Goal: Task Accomplishment & Management: Complete application form

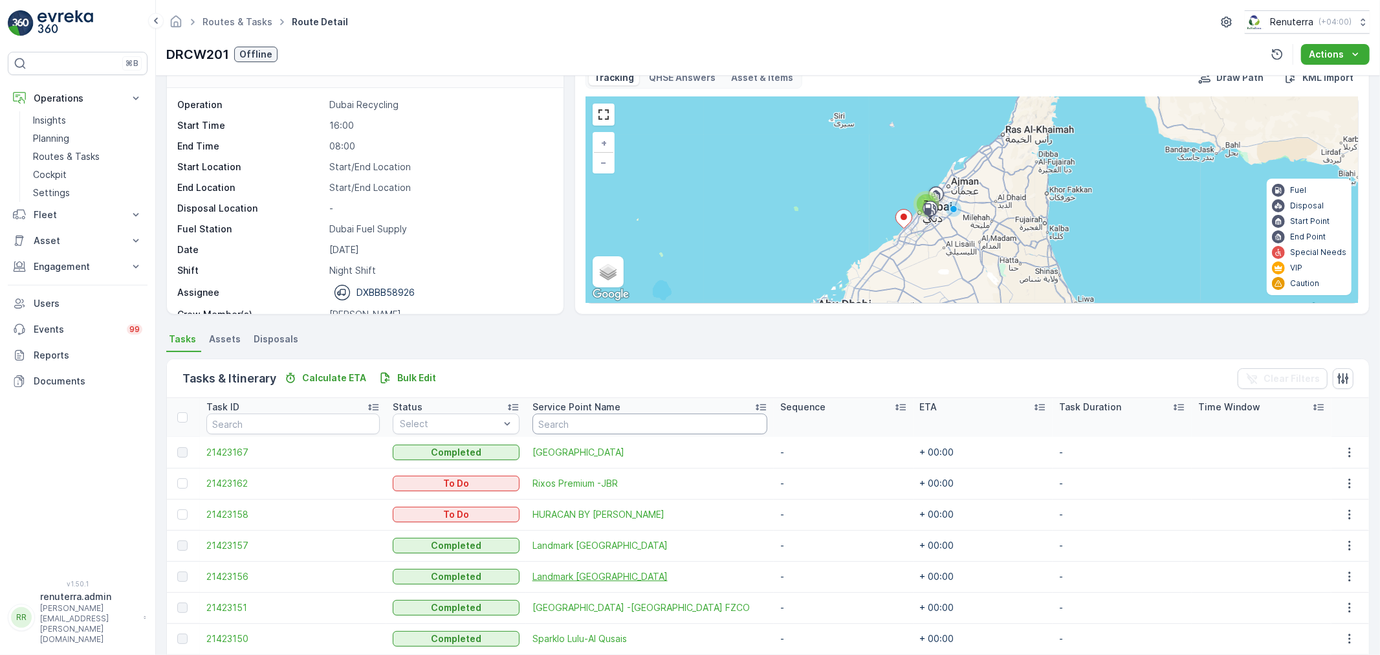
scroll to position [114, 0]
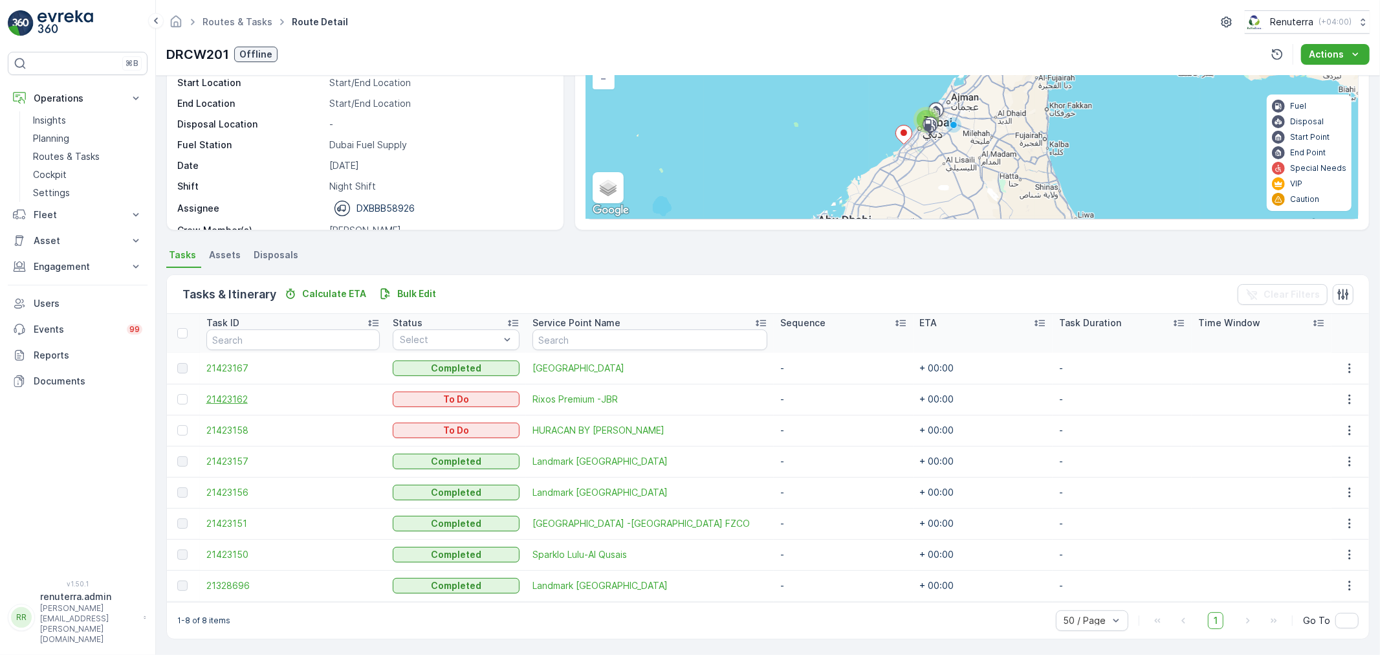
click at [239, 393] on span "21423162" at bounding box center [293, 399] width 174 height 13
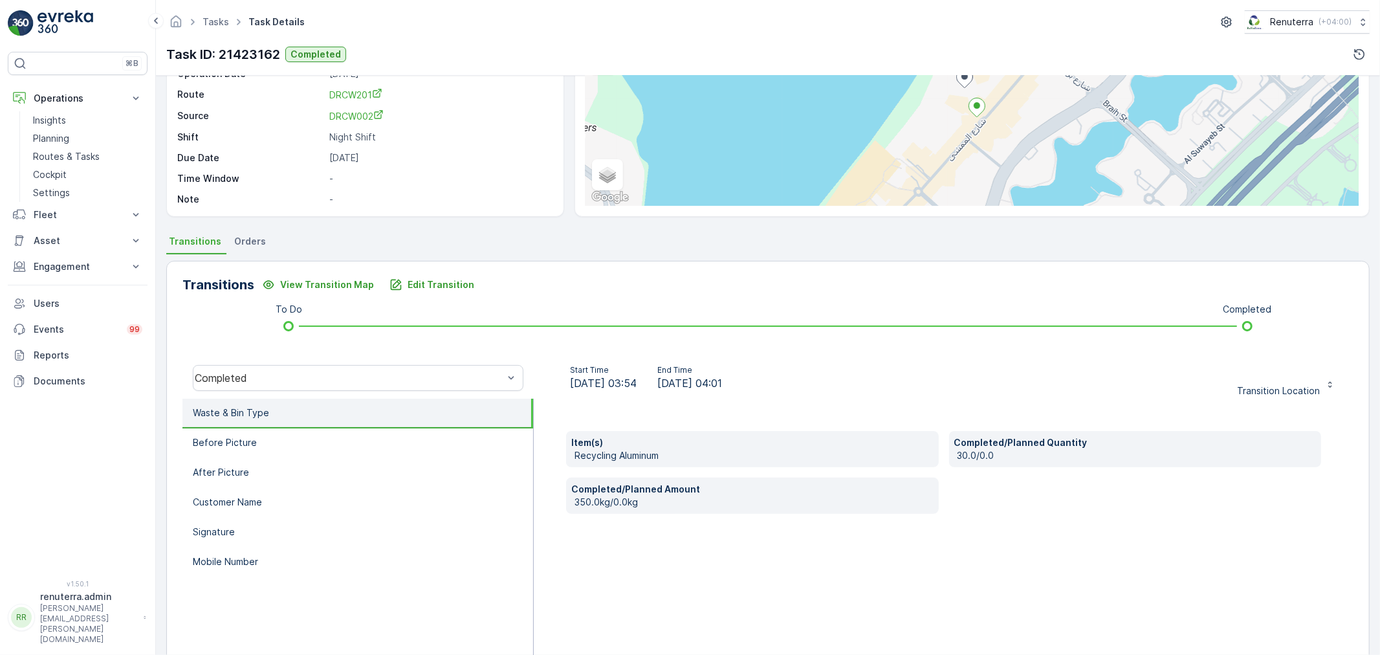
scroll to position [160, 0]
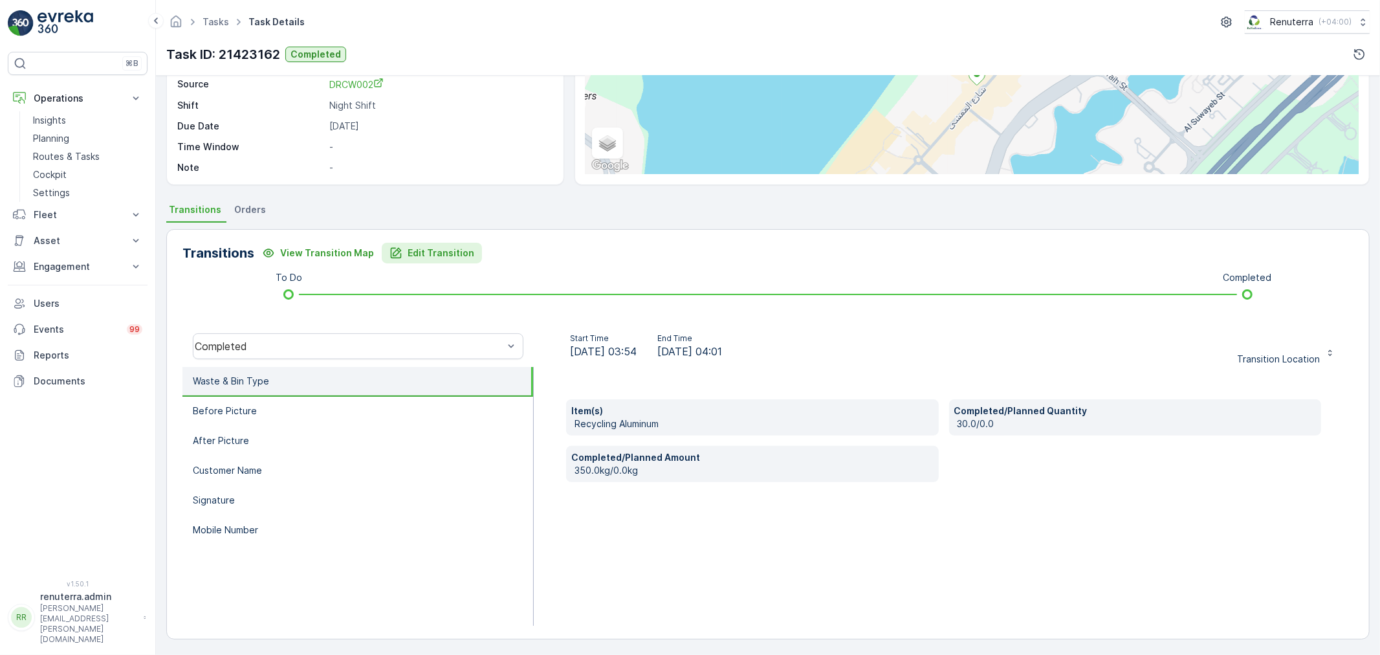
click at [431, 250] on p "Edit Transition" at bounding box center [441, 252] width 67 height 13
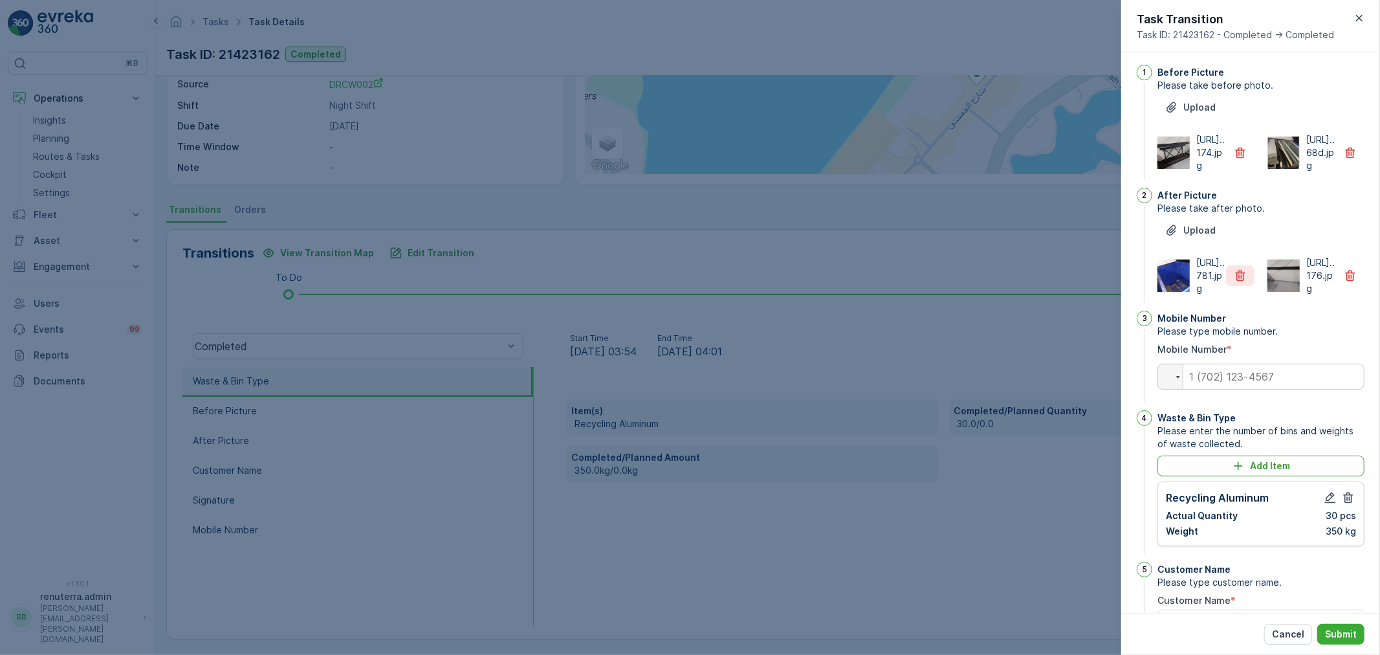
scroll to position [0, 0]
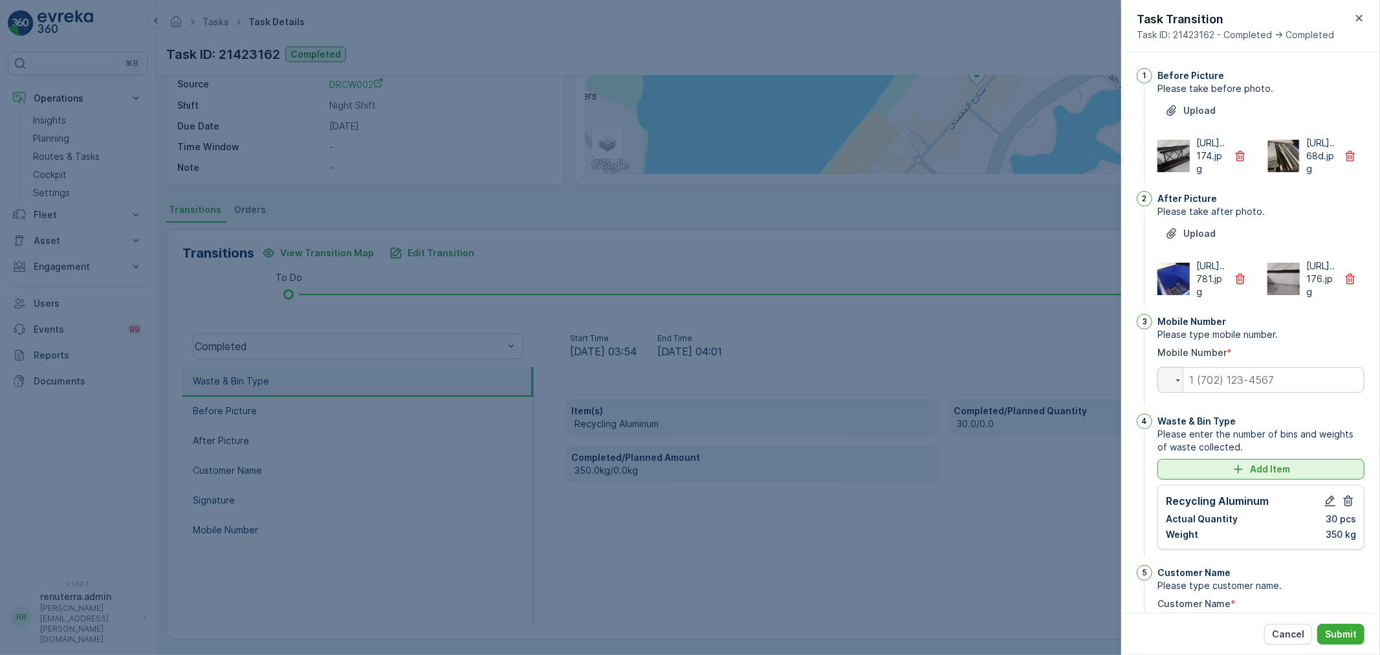
click at [1229, 475] on div "Add Item" at bounding box center [1260, 469] width 191 height 13
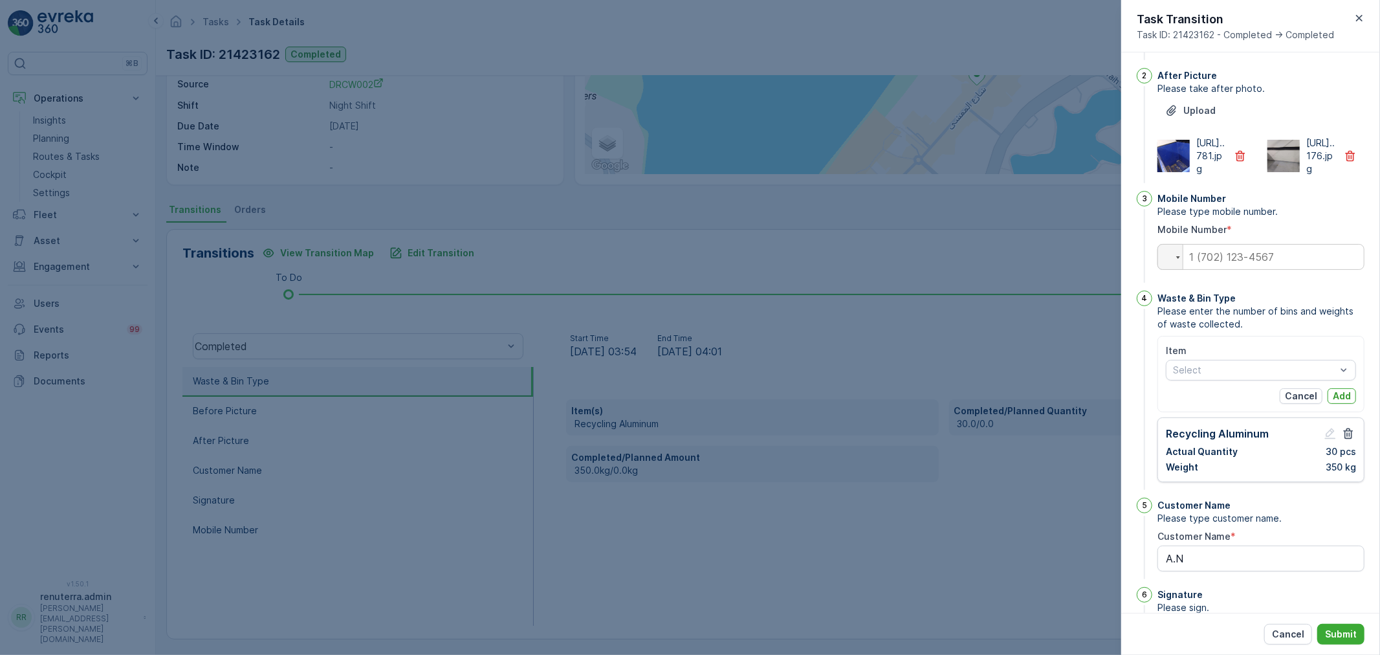
scroll to position [215, 0]
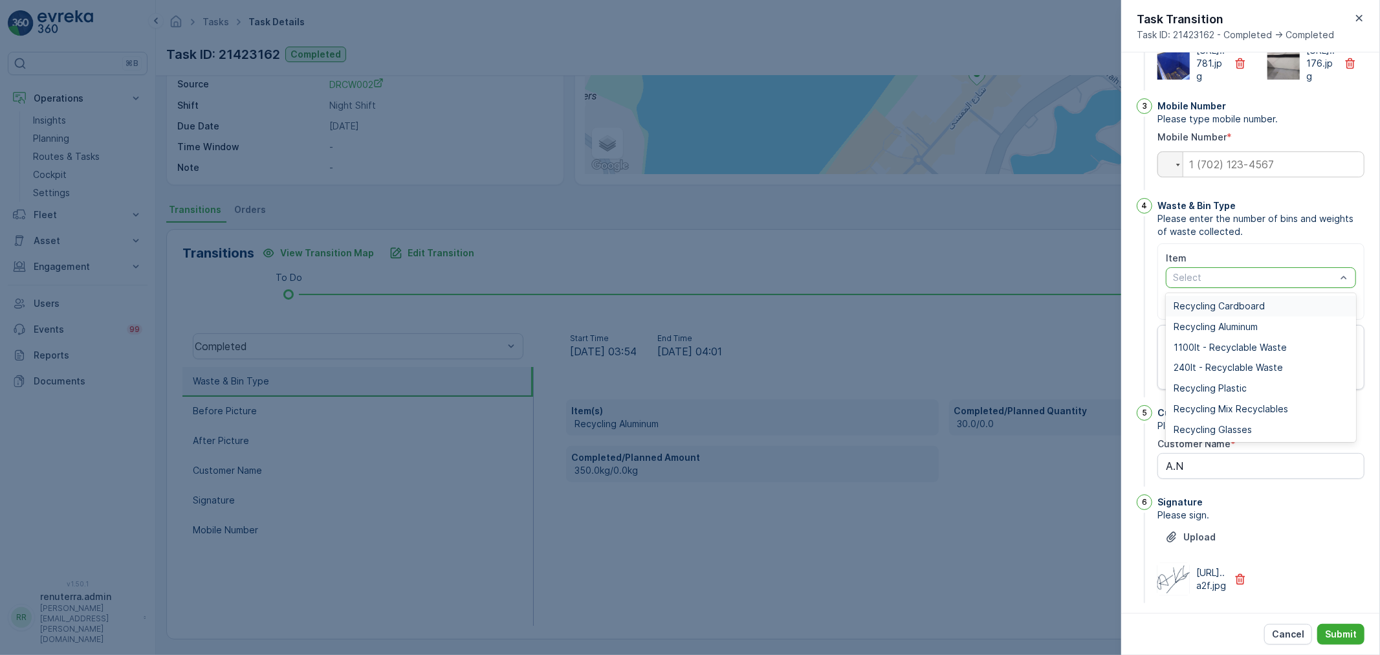
drag, startPoint x: 1267, startPoint y: 334, endPoint x: 1247, endPoint y: 357, distance: 30.2
click at [1228, 435] on span "Recycling Glasses" at bounding box center [1212, 429] width 78 height 10
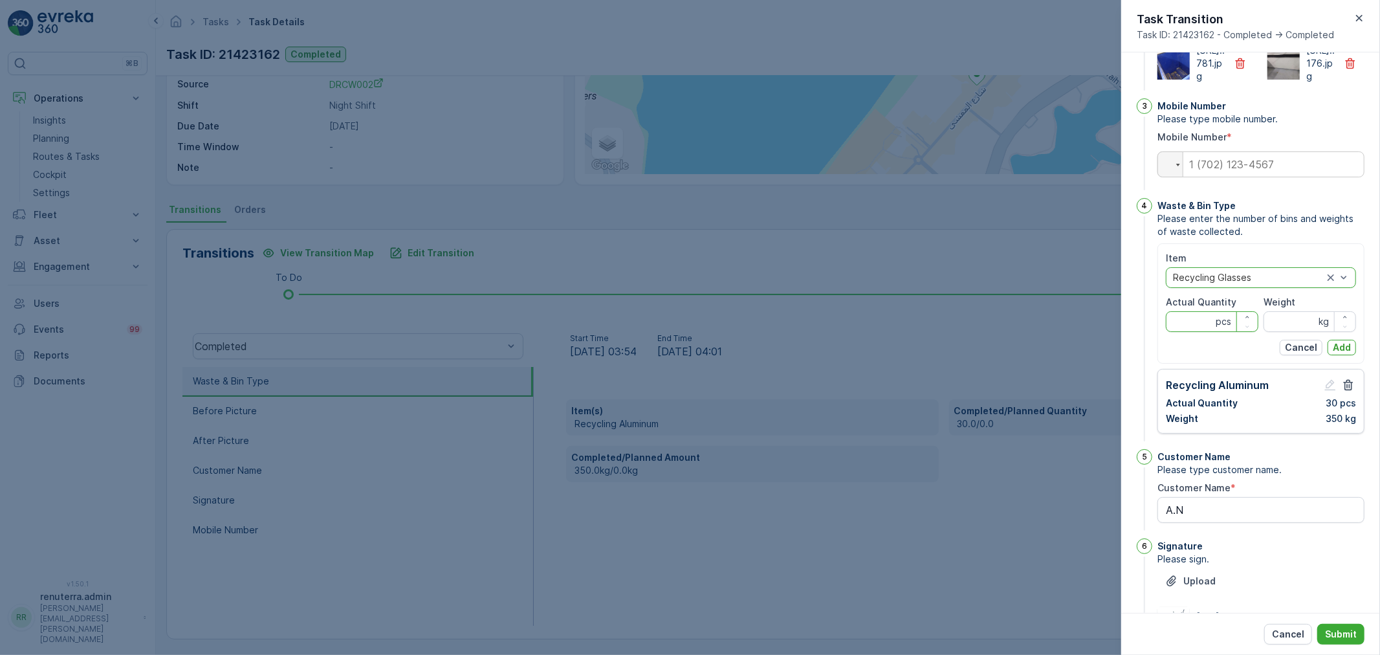
click at [1203, 332] on Quantity "Actual Quantity" at bounding box center [1212, 321] width 93 height 21
click at [1286, 332] on input "Weight" at bounding box center [1309, 321] width 93 height 21
type input "390"
click at [1355, 364] on div "Item option Recycling Glasses, selected. Recycling Glasses Actual Quantity pcs …" at bounding box center [1260, 303] width 207 height 120
click at [1342, 354] on p "Add" at bounding box center [1342, 347] width 18 height 13
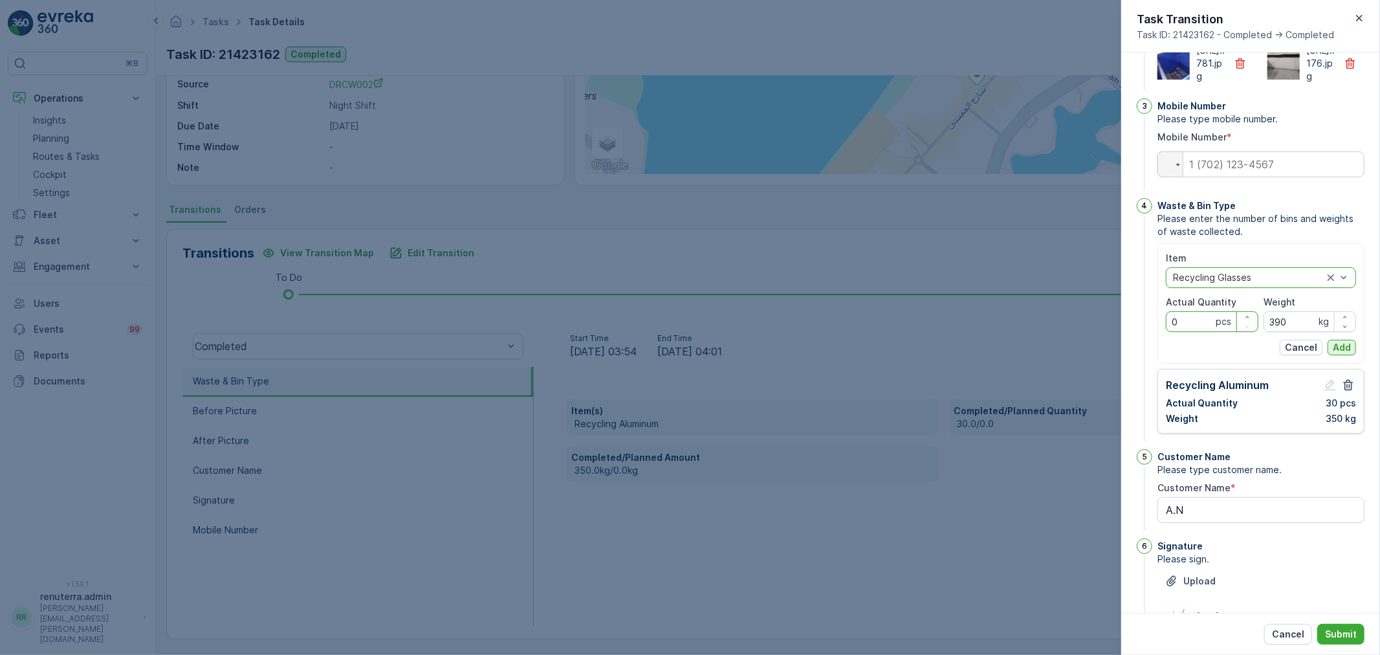
type Quantity "0"
drag, startPoint x: 1344, startPoint y: 400, endPoint x: 1291, endPoint y: 404, distance: 52.5
click at [1343, 354] on p "Add" at bounding box center [1342, 347] width 18 height 13
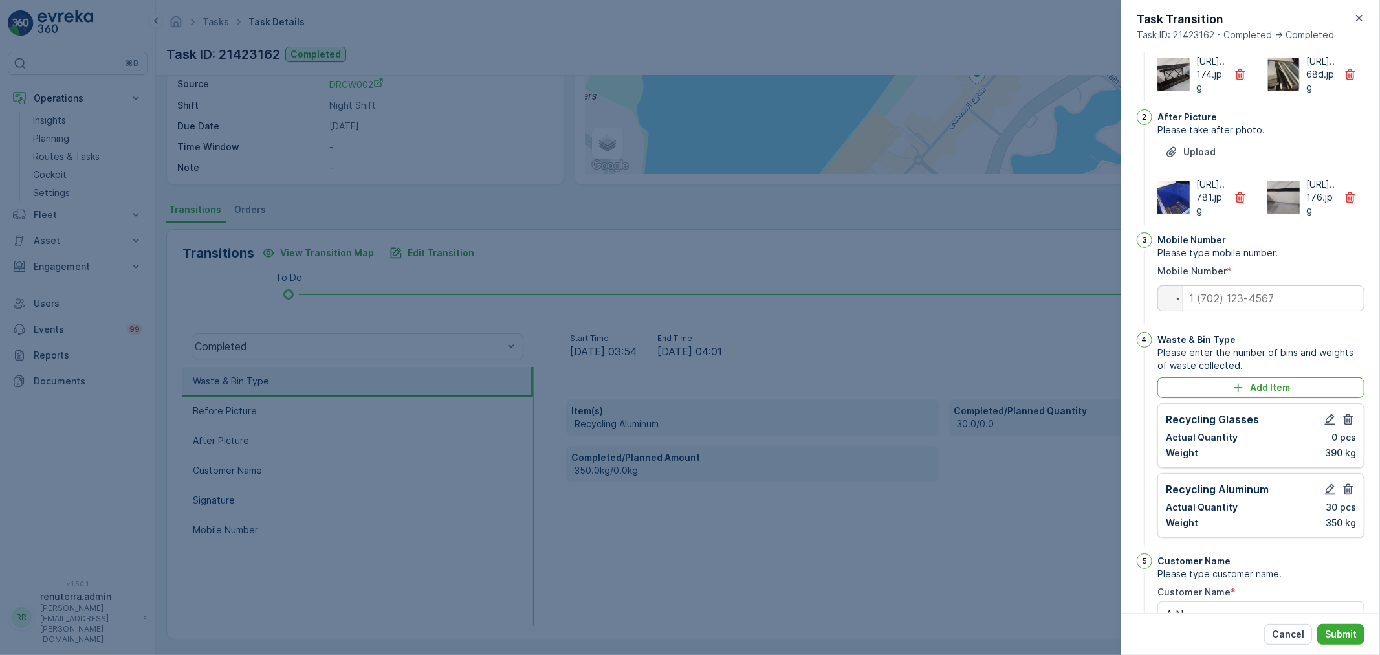
scroll to position [72, 0]
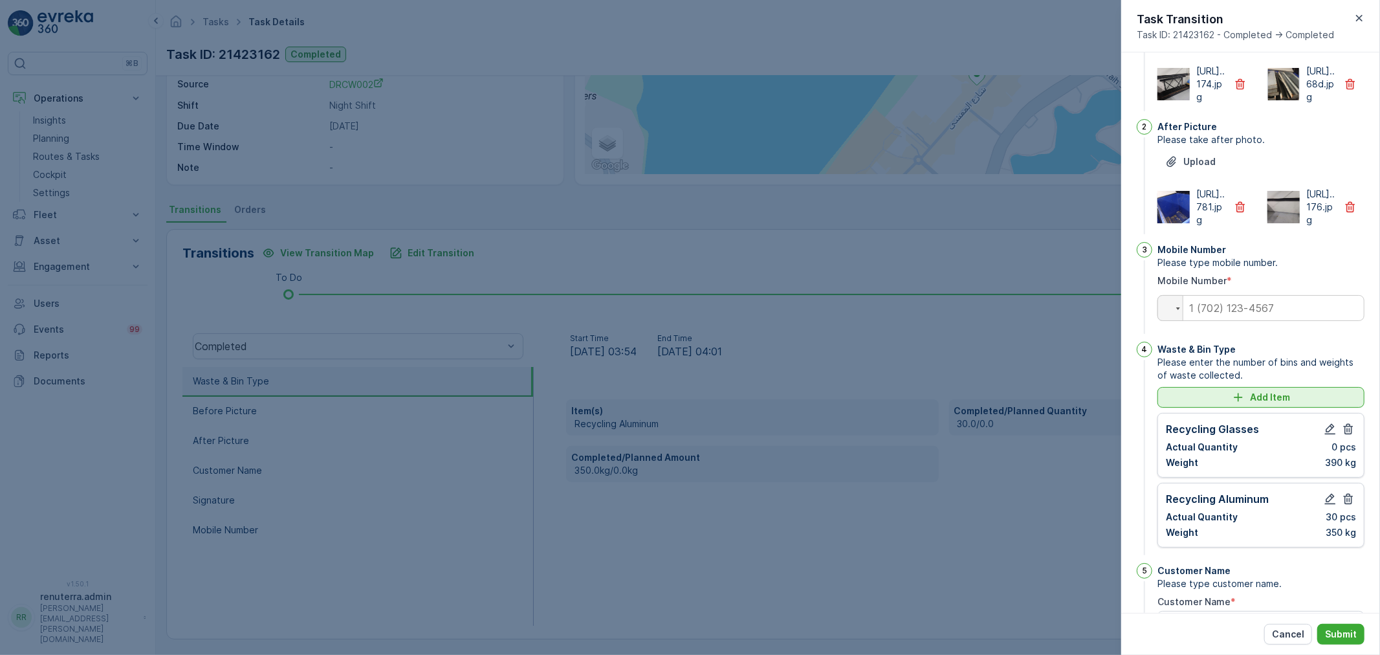
click at [1282, 404] on p "Add Item" at bounding box center [1270, 397] width 40 height 13
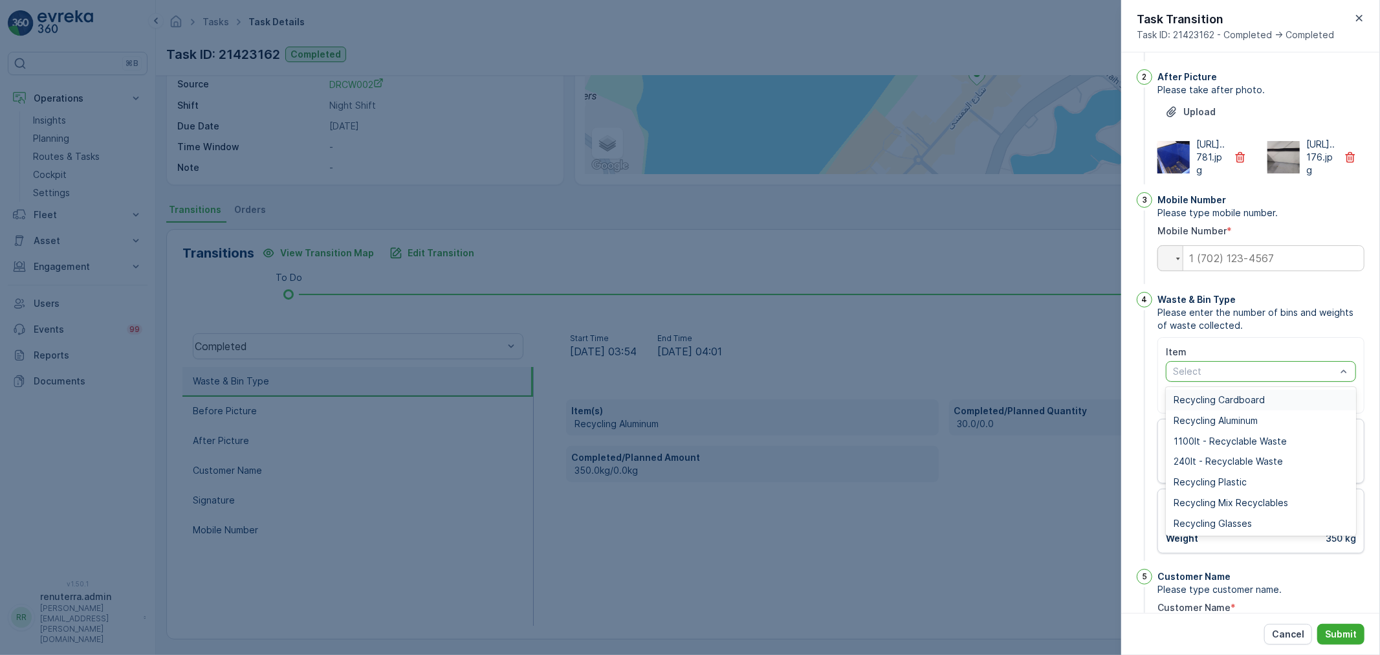
scroll to position [215, 0]
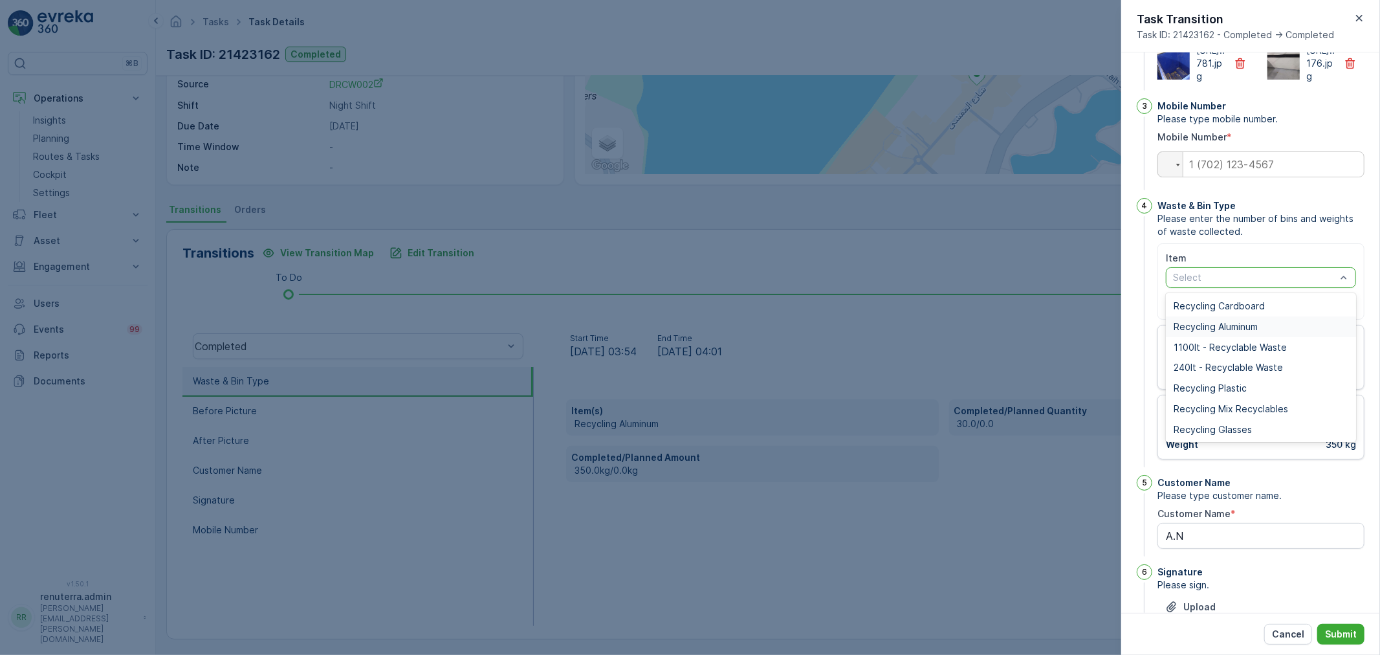
click at [1230, 332] on span "Recycling Aluminum" at bounding box center [1215, 326] width 84 height 10
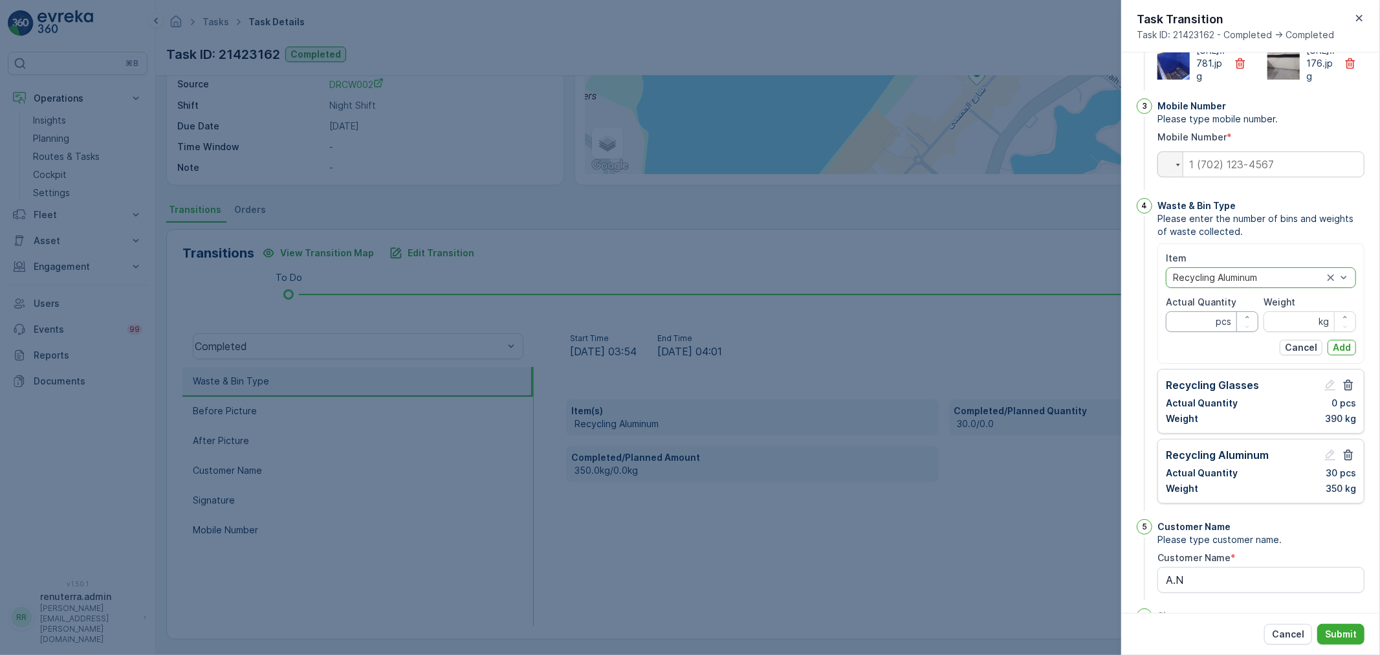
click at [1202, 332] on Quantity "Actual Quantity" at bounding box center [1212, 321] width 93 height 21
type Quantity "0"
drag, startPoint x: 1305, startPoint y: 374, endPoint x: 1300, endPoint y: 365, distance: 9.6
click at [1300, 332] on input "Weight" at bounding box center [1309, 321] width 93 height 21
type input "20"
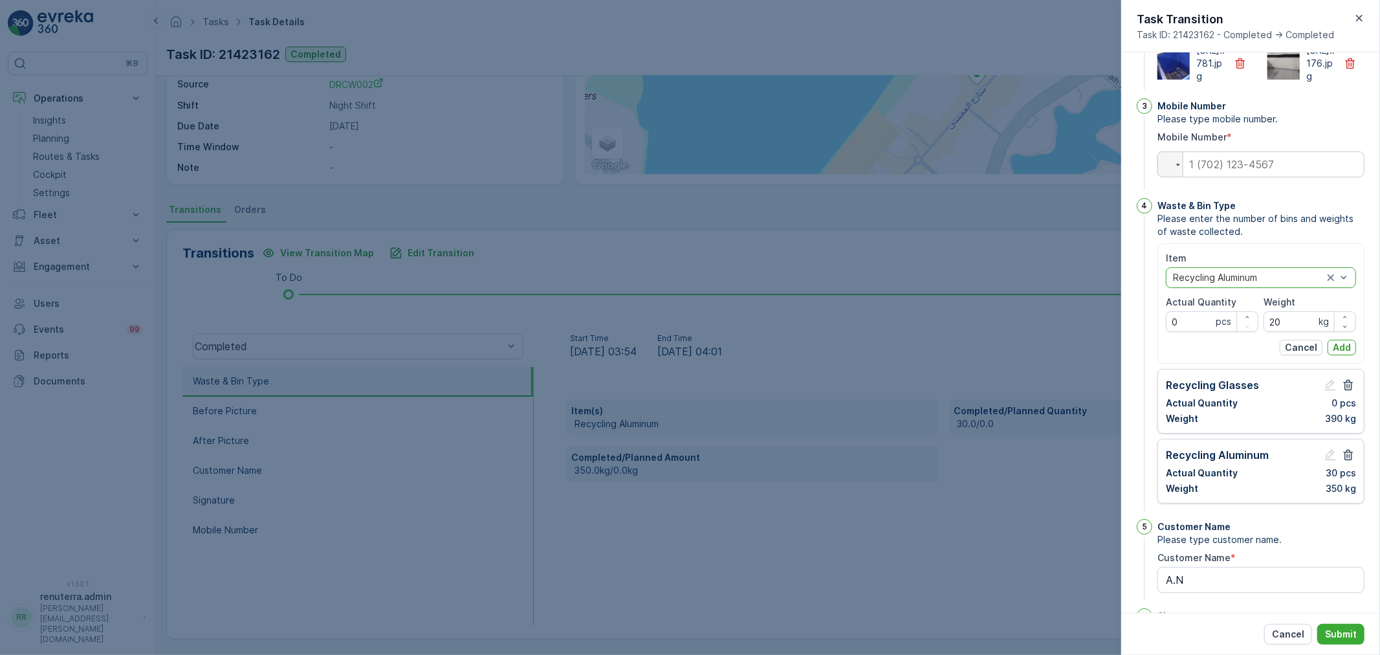
drag, startPoint x: 1336, startPoint y: 395, endPoint x: 1349, endPoint y: 384, distance: 17.0
click at [1361, 364] on div "Item option Recycling Aluminum, selected. Recycling Aluminum Actual Quantity 0 …" at bounding box center [1260, 303] width 207 height 120
click at [1344, 354] on p "Add" at bounding box center [1342, 347] width 18 height 13
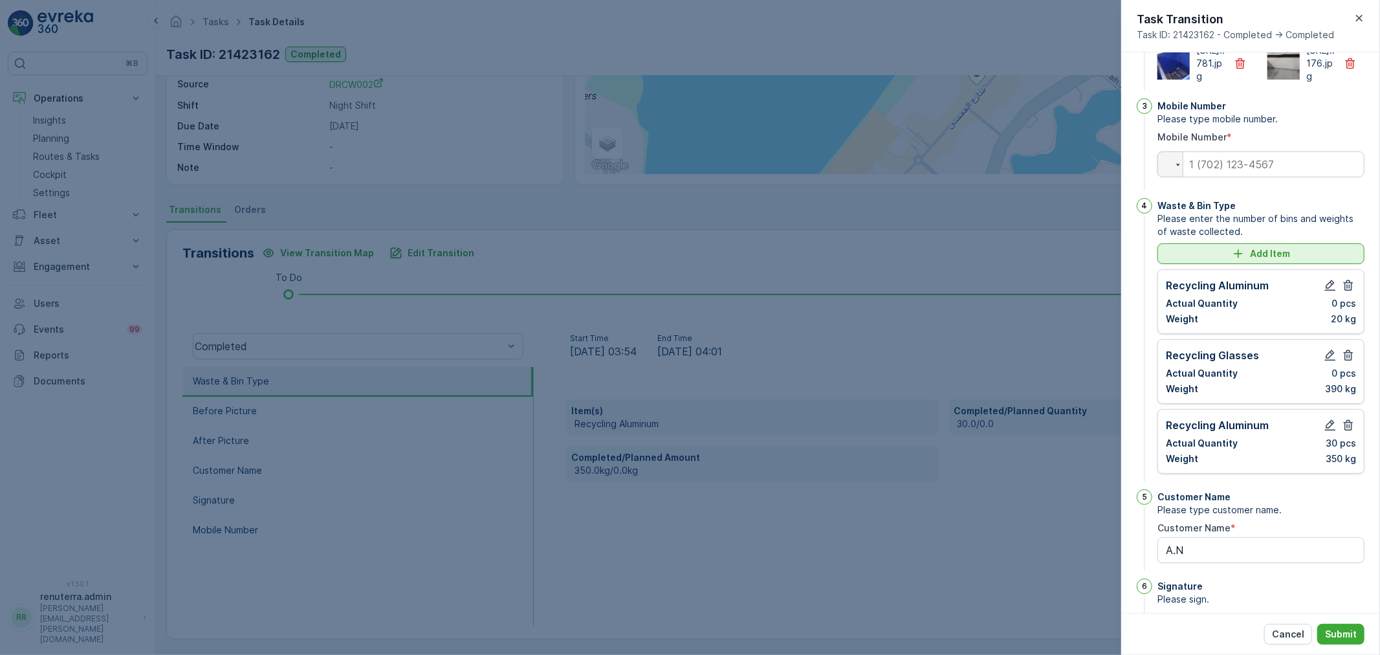
click at [1268, 260] on p "Add Item" at bounding box center [1270, 253] width 40 height 13
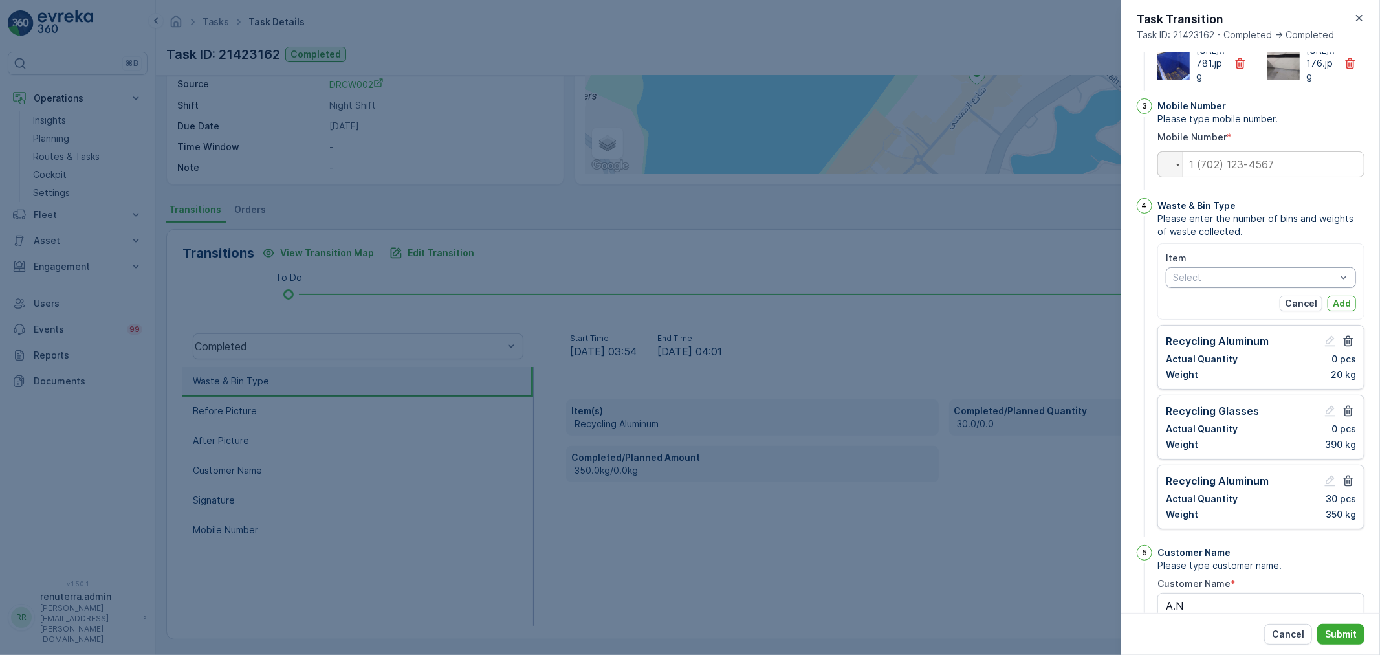
click at [1256, 288] on div "Select" at bounding box center [1261, 277] width 190 height 21
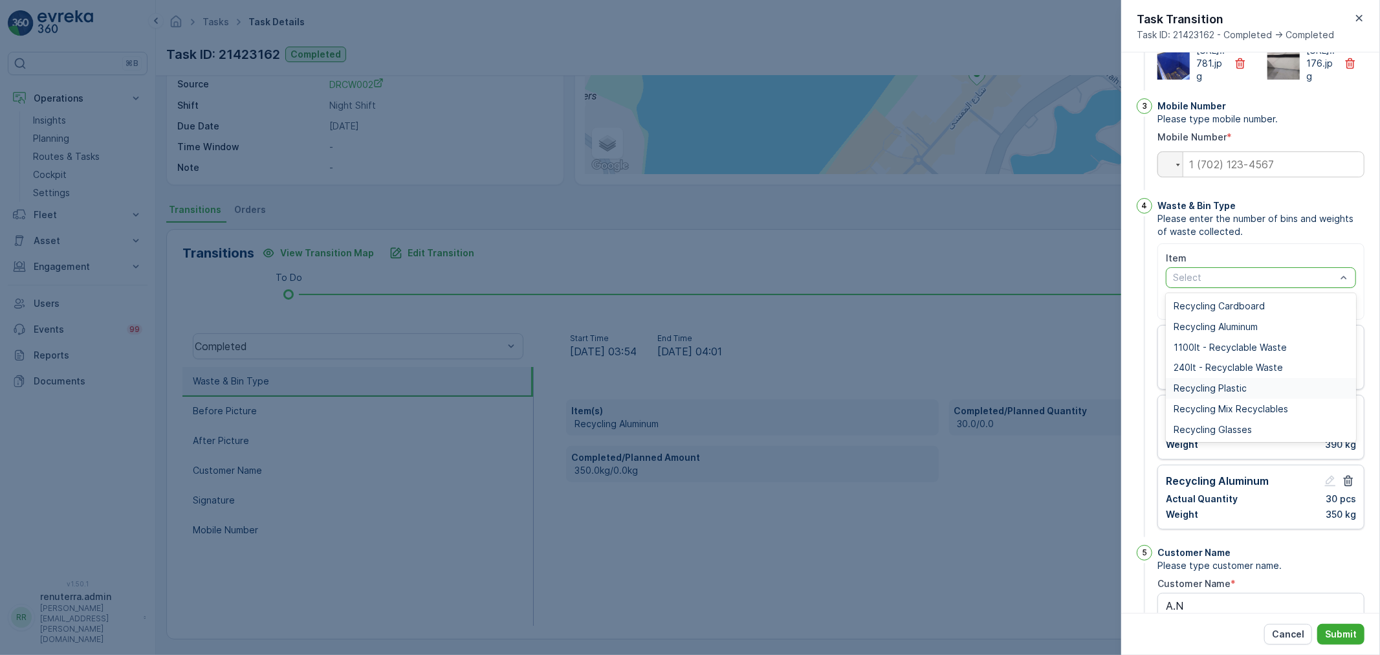
click at [1220, 393] on span "Recycling Plastic" at bounding box center [1209, 388] width 73 height 10
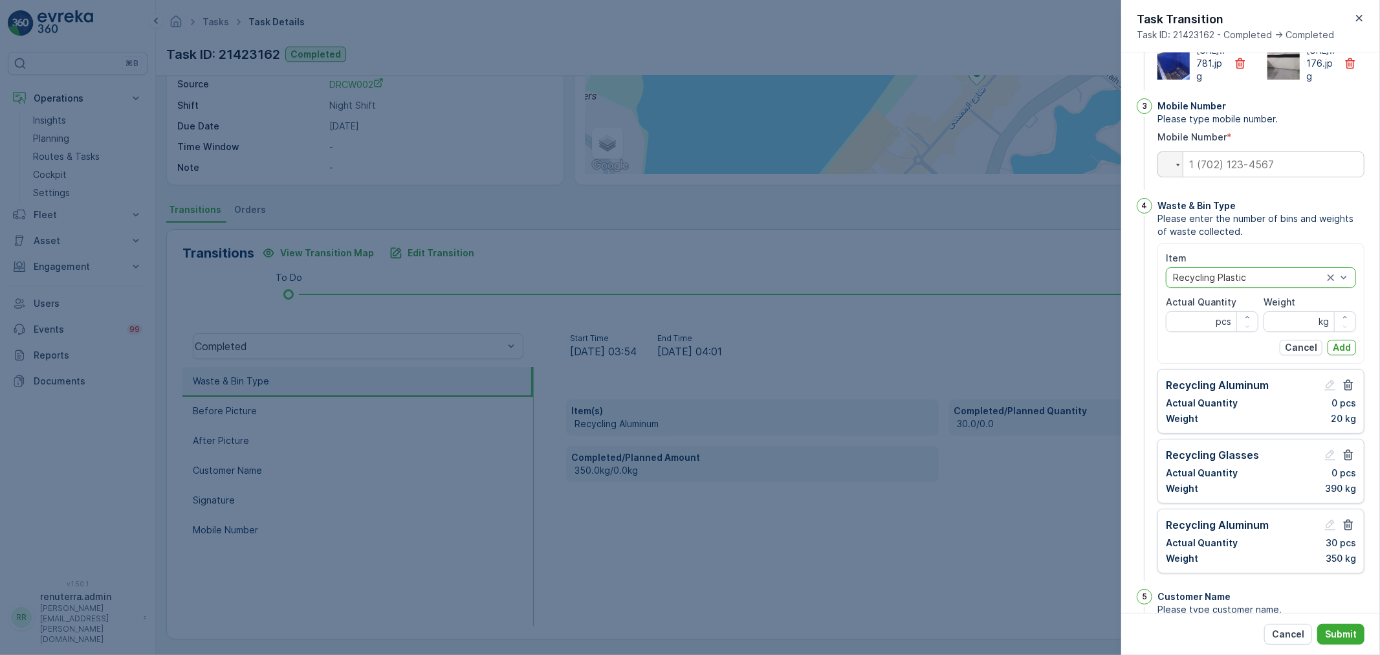
drag, startPoint x: 1203, startPoint y: 351, endPoint x: 1199, endPoint y: 360, distance: 10.1
click at [1203, 307] on label "Actual Quantity" at bounding box center [1201, 301] width 71 height 11
click at [1203, 332] on Quantity "Actual Quantity" at bounding box center [1212, 321] width 93 height 21
click at [1192, 332] on Quantity "Actual Quantity" at bounding box center [1212, 321] width 93 height 21
click at [1275, 332] on input "Weight" at bounding box center [1309, 321] width 93 height 21
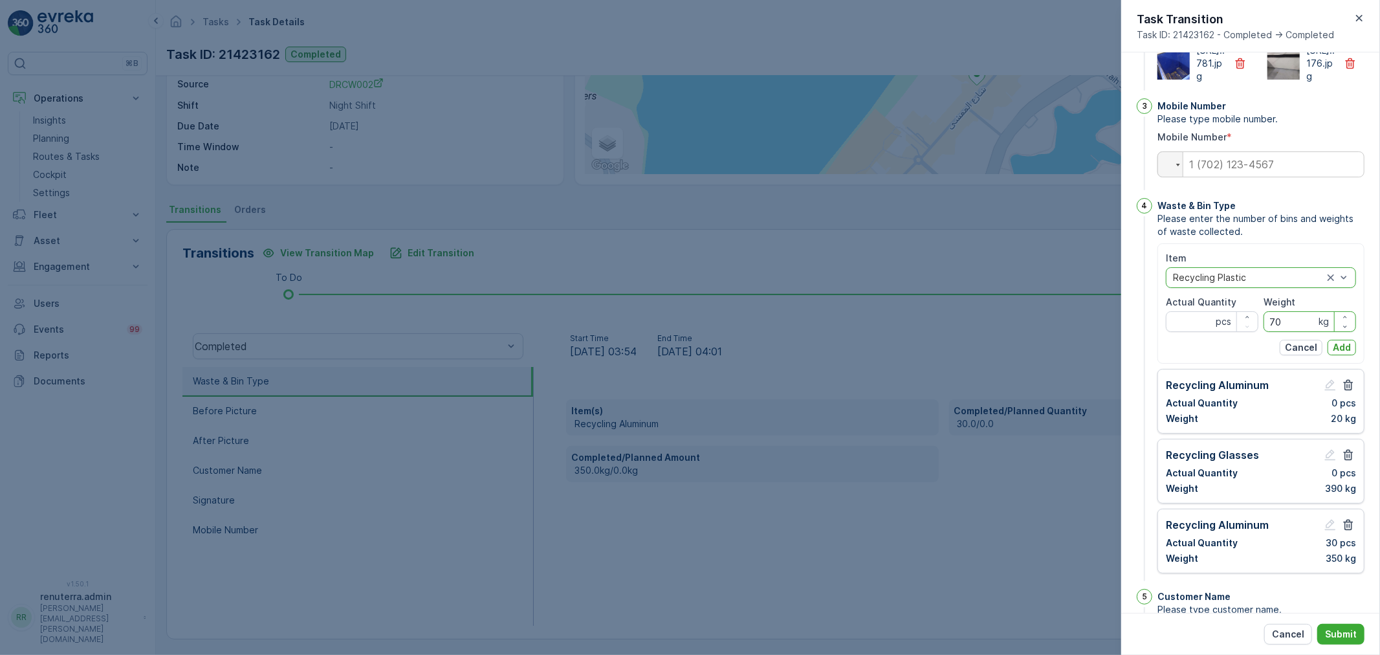
type input "70"
click at [1199, 332] on Quantity "Actual Quantity" at bounding box center [1212, 321] width 93 height 21
type Quantity "0"
click at [1335, 354] on p "Add" at bounding box center [1342, 347] width 18 height 13
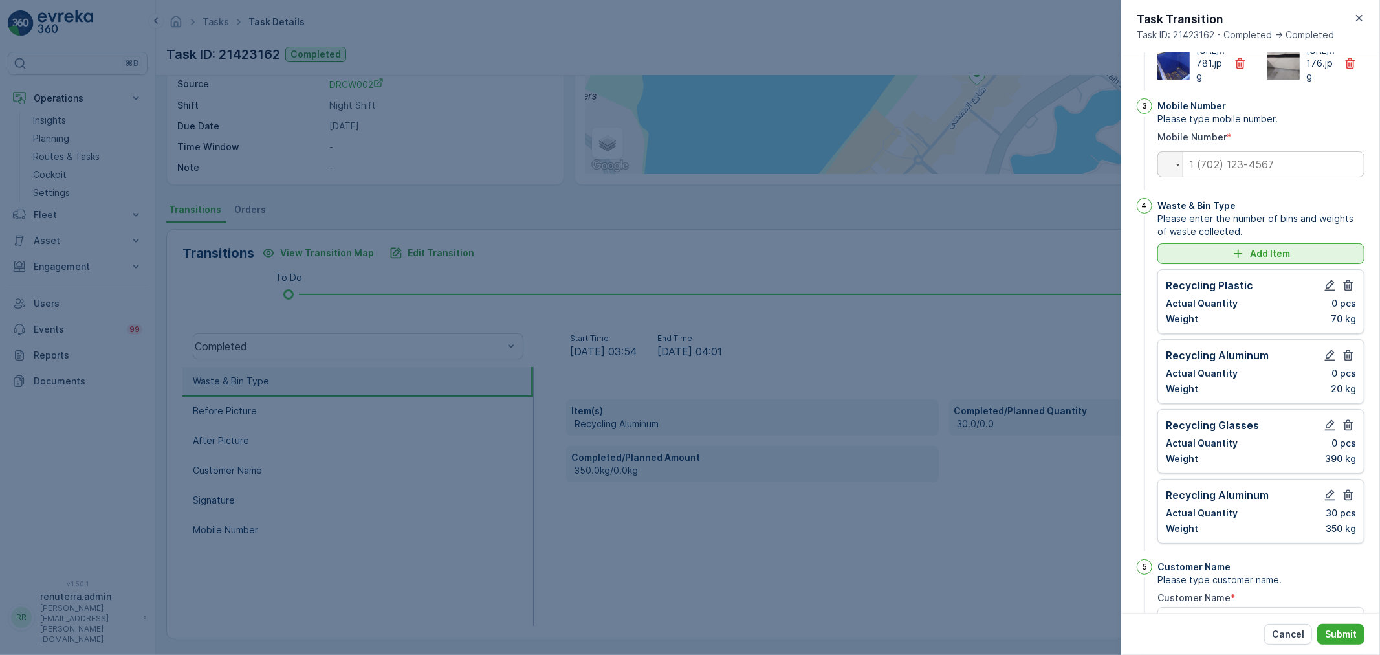
click at [1272, 260] on p "Add Item" at bounding box center [1270, 253] width 40 height 13
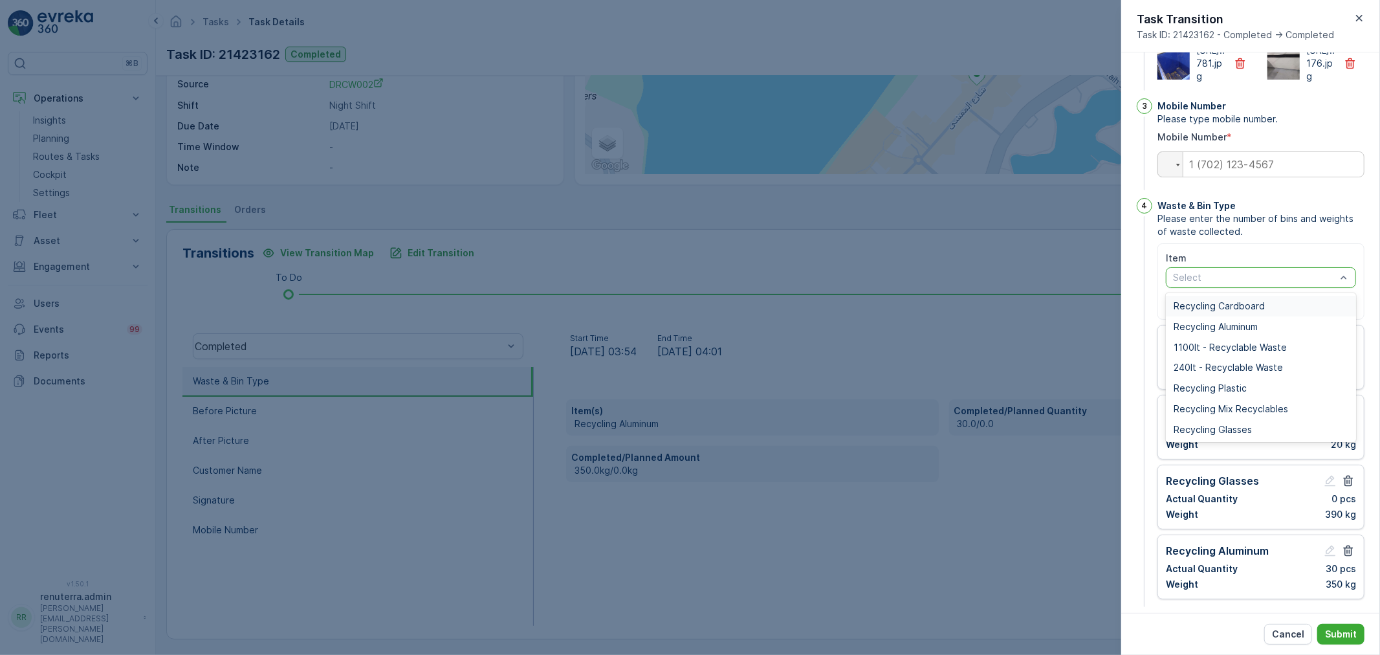
click at [1228, 311] on span "Recycling Cardboard" at bounding box center [1218, 306] width 91 height 10
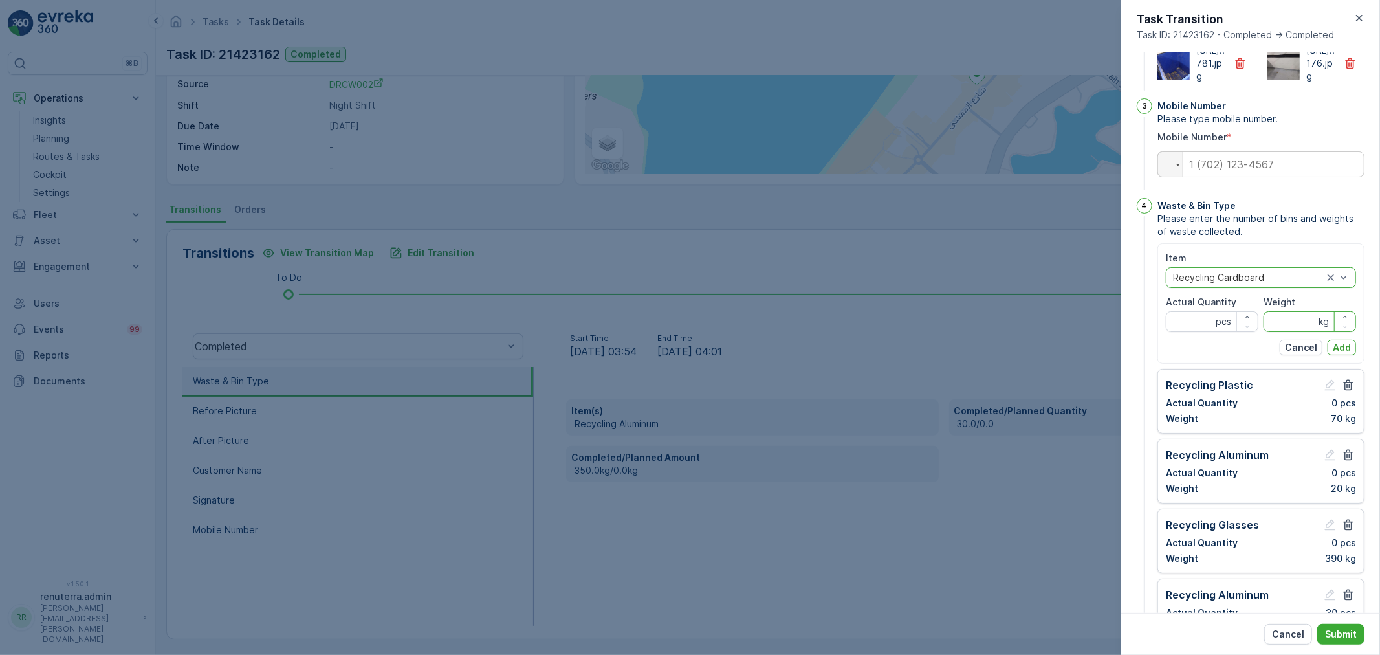
click at [1288, 332] on input "Weight" at bounding box center [1309, 321] width 93 height 21
type input "260"
click at [1162, 364] on div "Item option Recycling Cardboard, selected. Recycling Cardboard Actual Quantity …" at bounding box center [1260, 303] width 207 height 120
click at [1198, 332] on Quantity "Actual Quantity" at bounding box center [1212, 321] width 93 height 21
type Quantity "0"
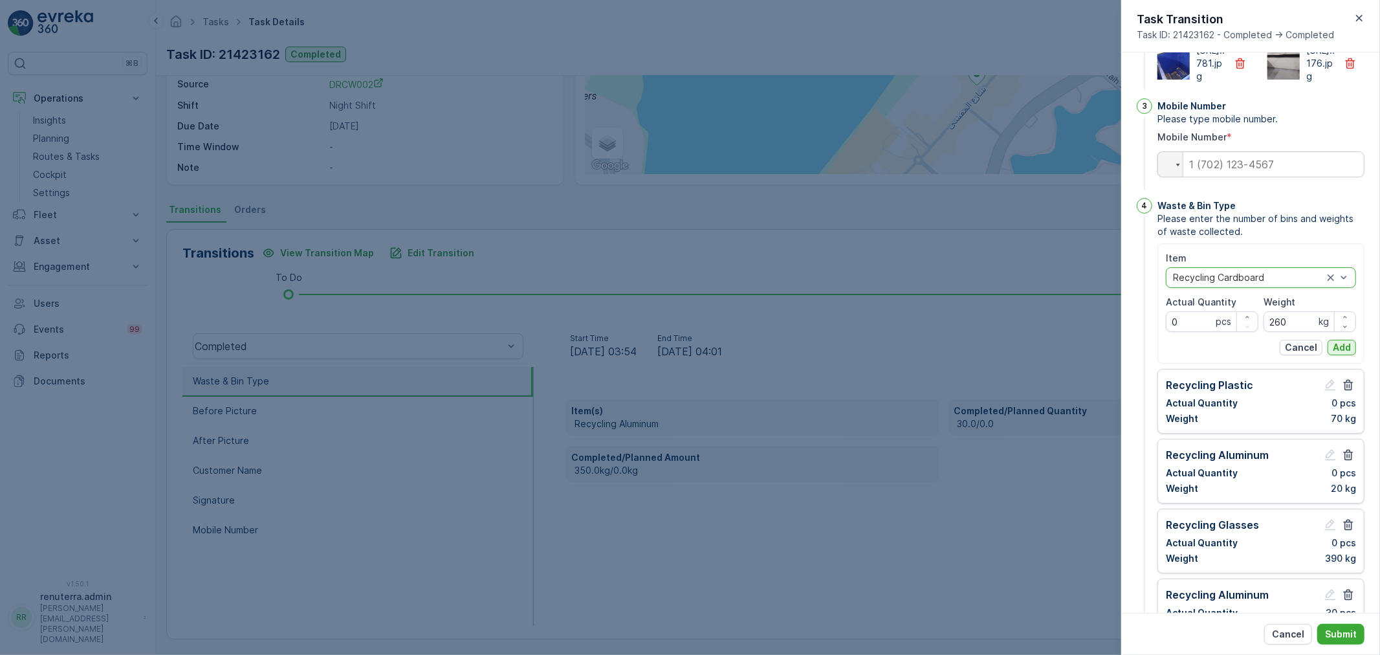
click at [1348, 355] on button "Add" at bounding box center [1341, 348] width 28 height 16
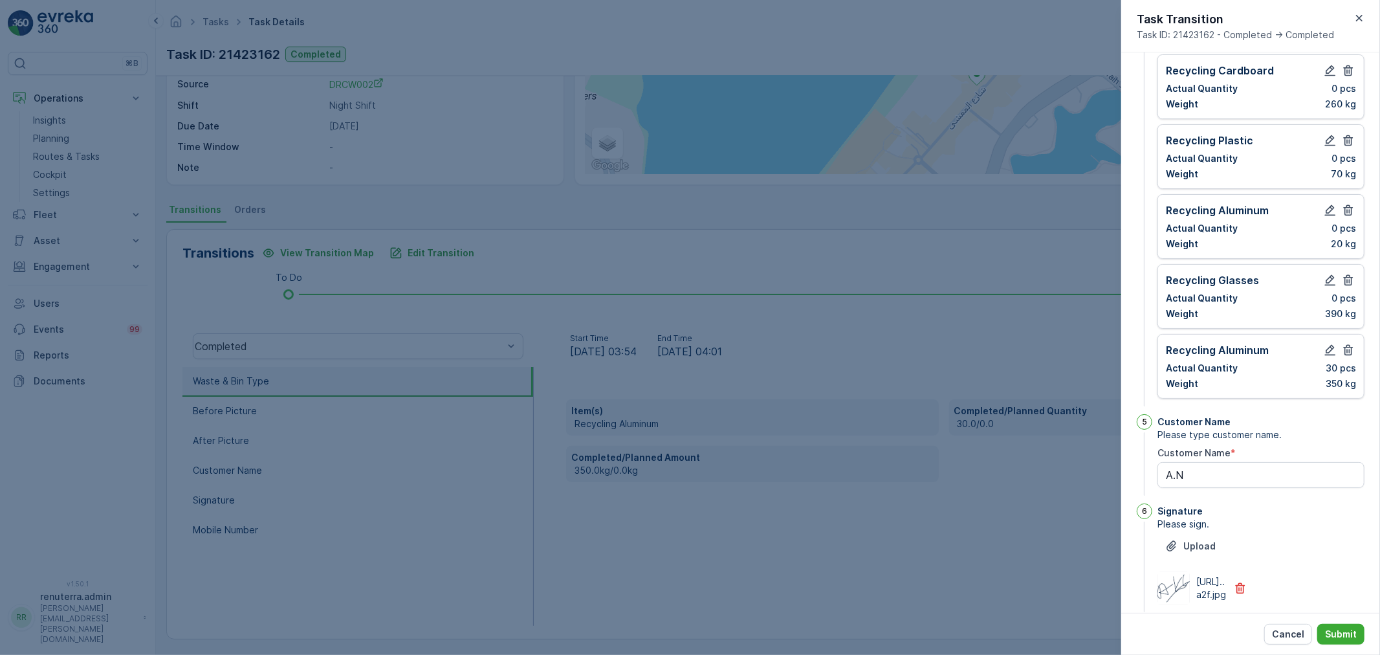
scroll to position [431, 0]
click at [1352, 634] on p "Submit" at bounding box center [1341, 633] width 32 height 13
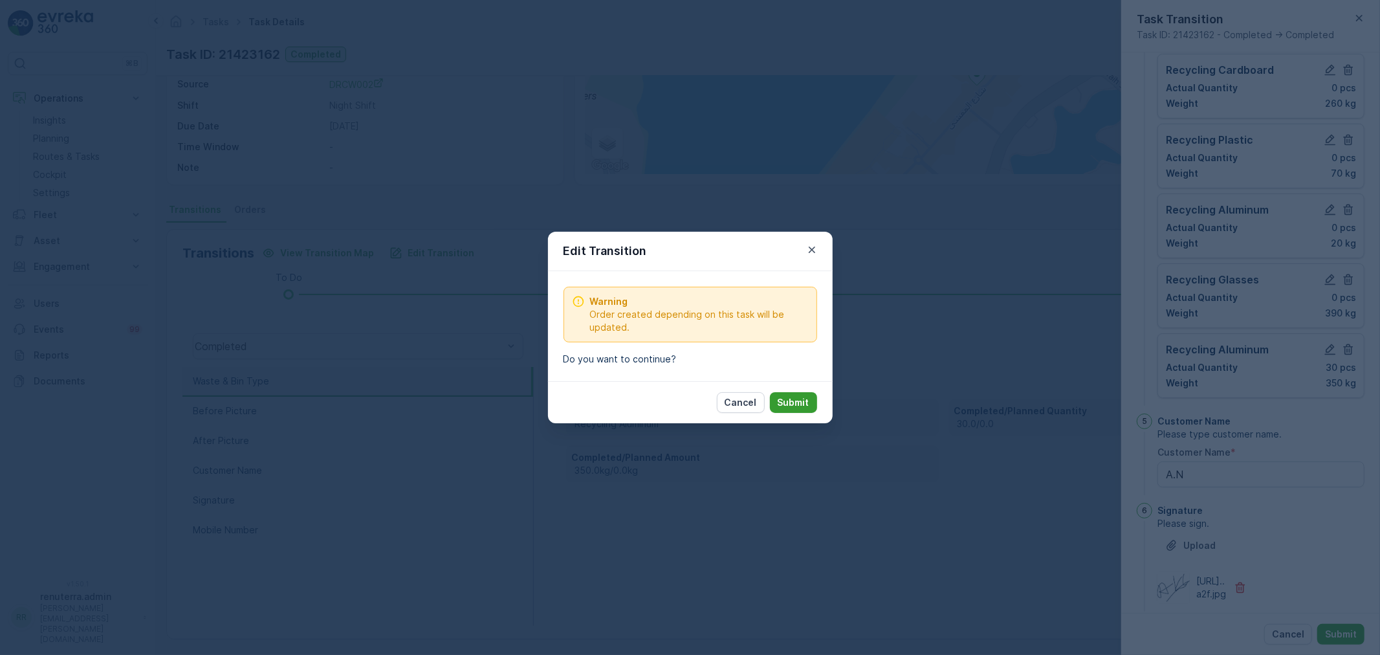
click at [787, 400] on p "Submit" at bounding box center [794, 402] width 32 height 13
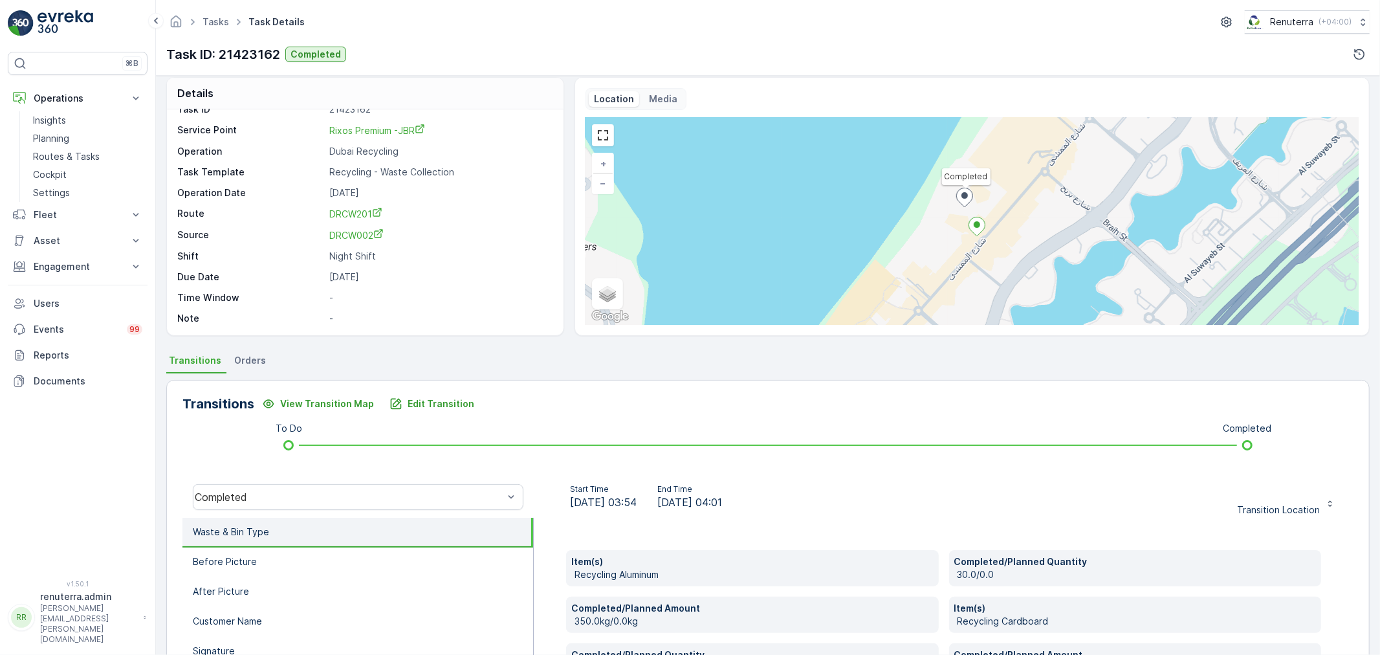
scroll to position [0, 0]
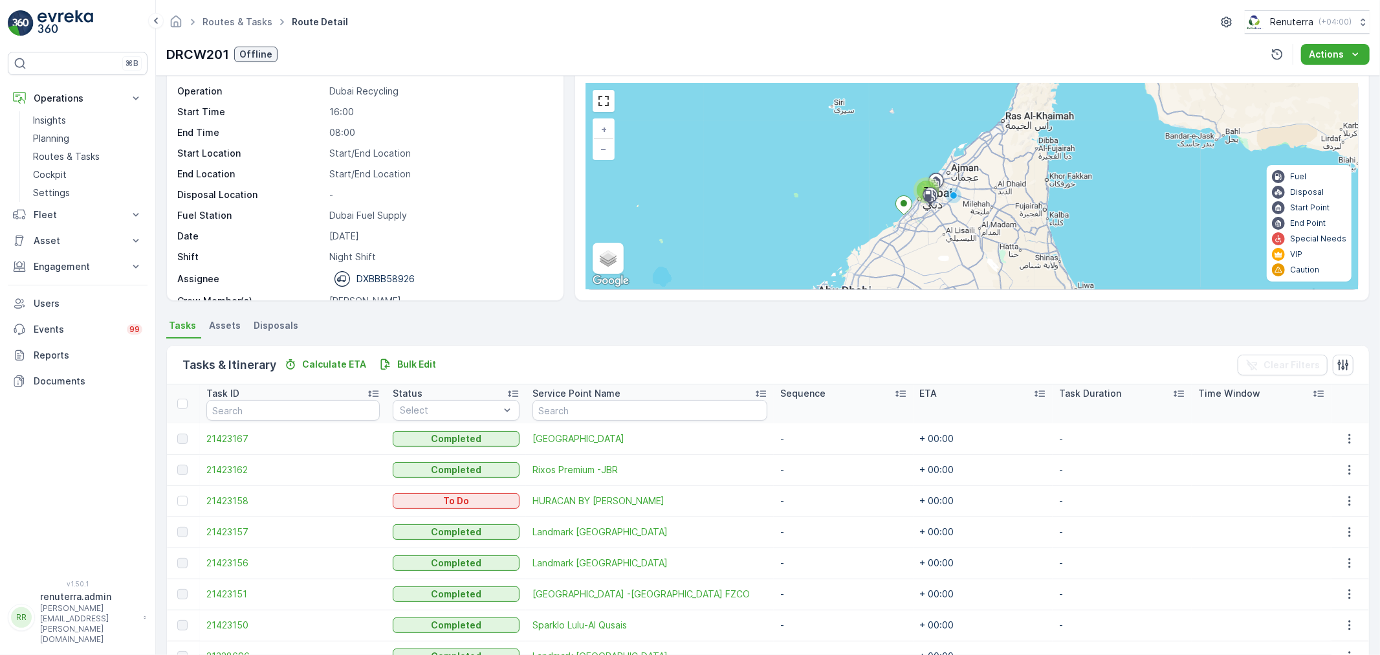
scroll to position [114, 0]
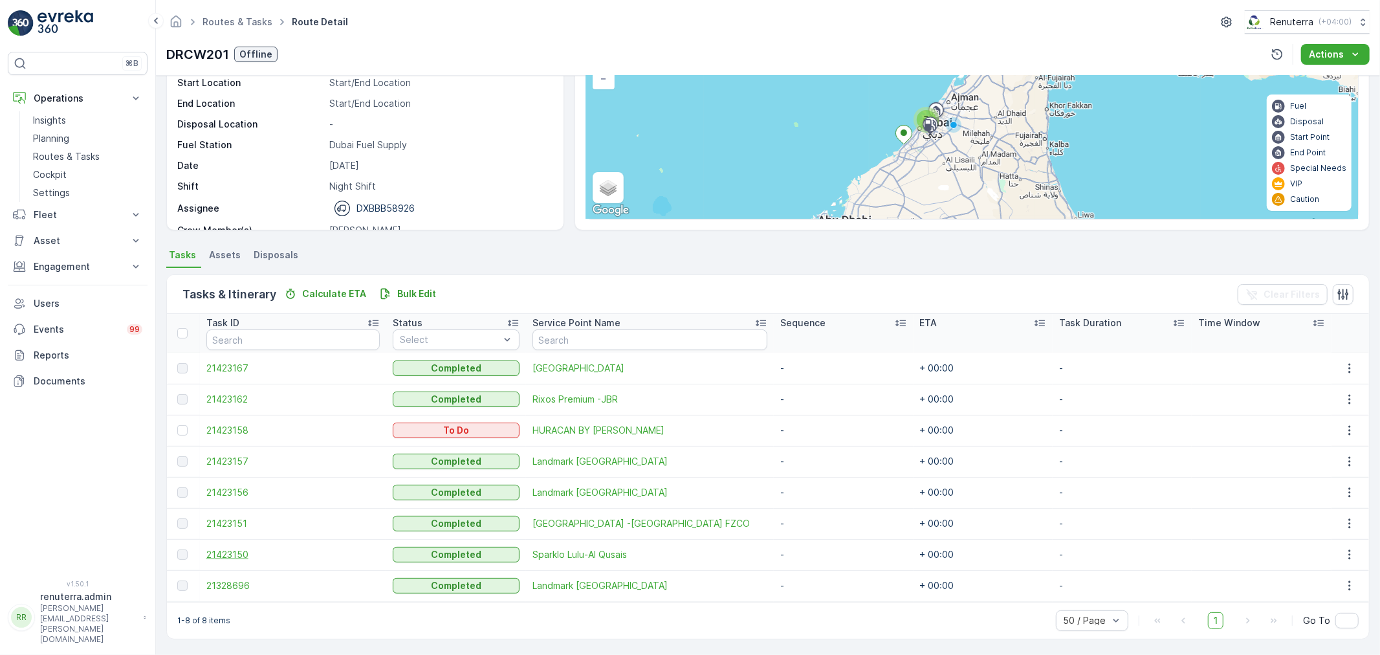
click at [241, 557] on span "21423150" at bounding box center [293, 554] width 174 height 13
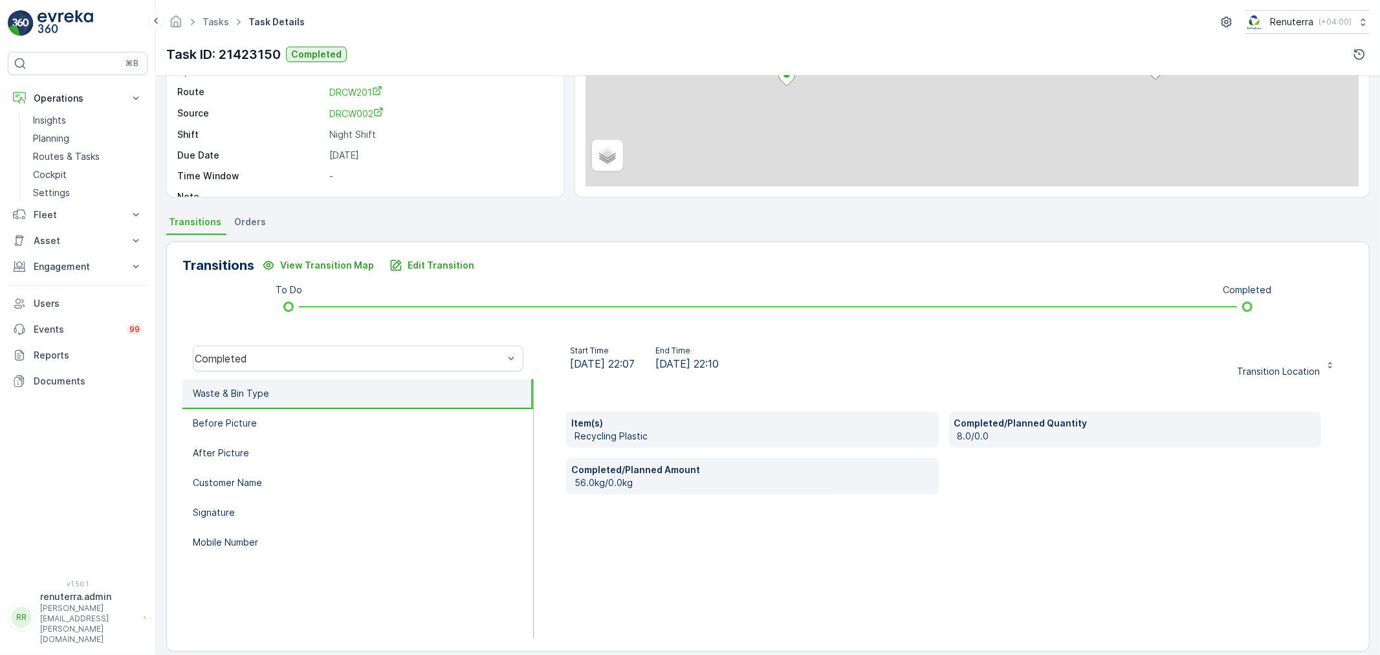
scroll to position [160, 0]
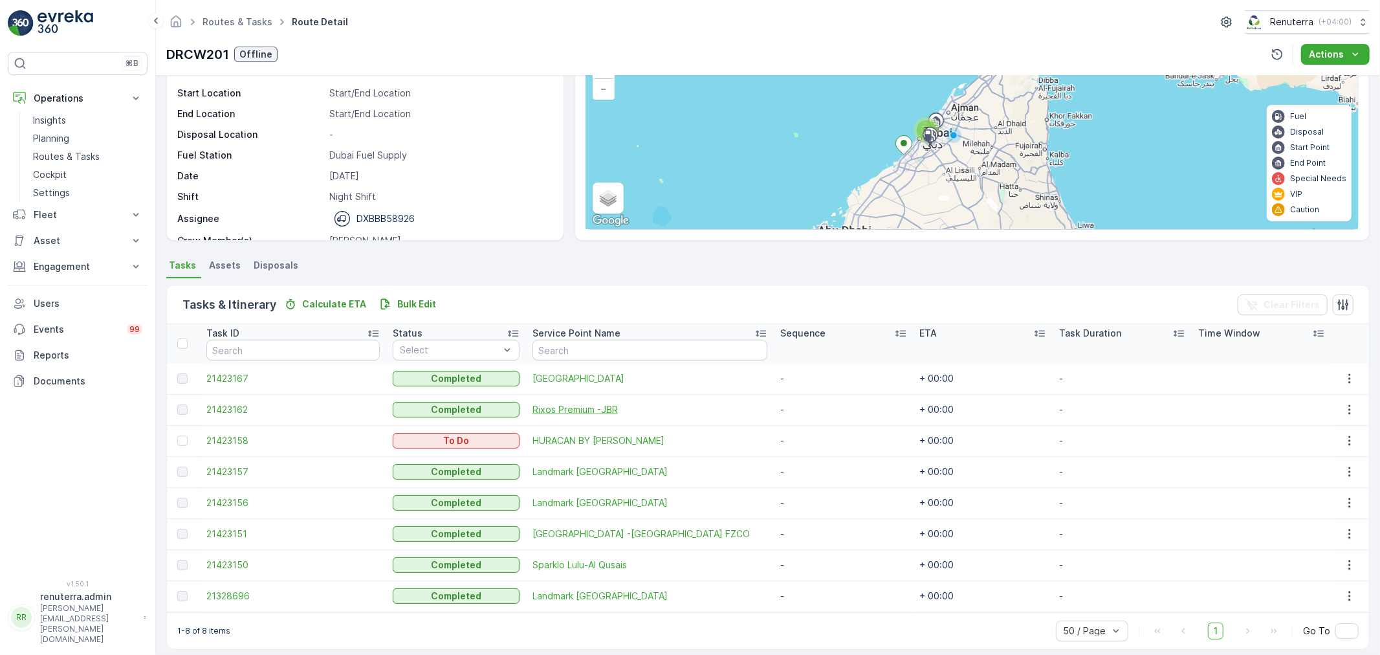
scroll to position [114, 0]
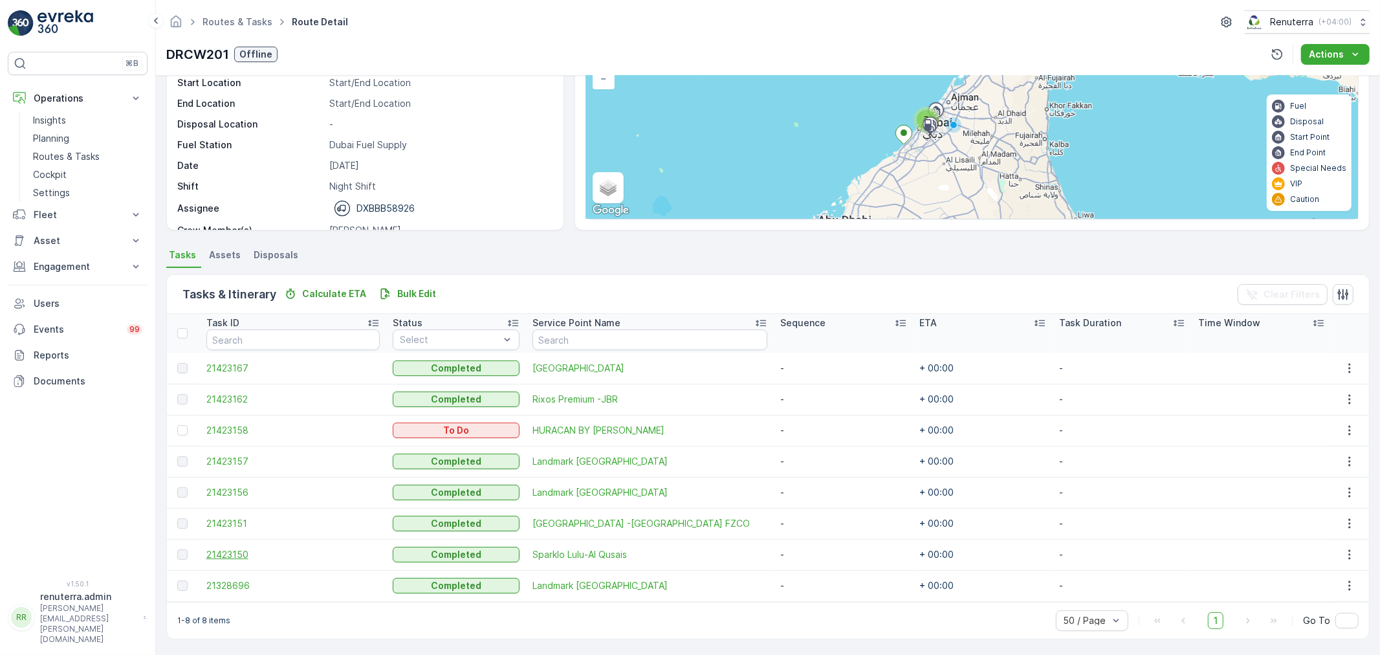
click at [211, 553] on span "21423150" at bounding box center [293, 554] width 174 height 13
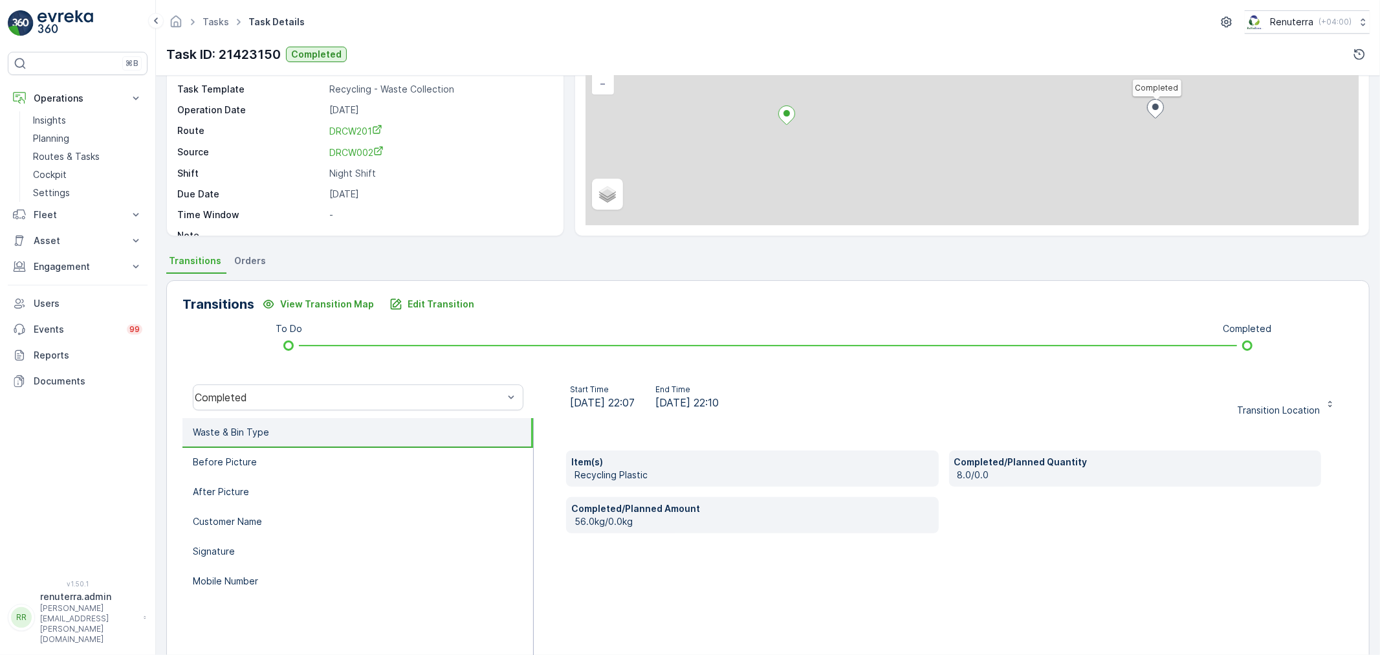
scroll to position [160, 0]
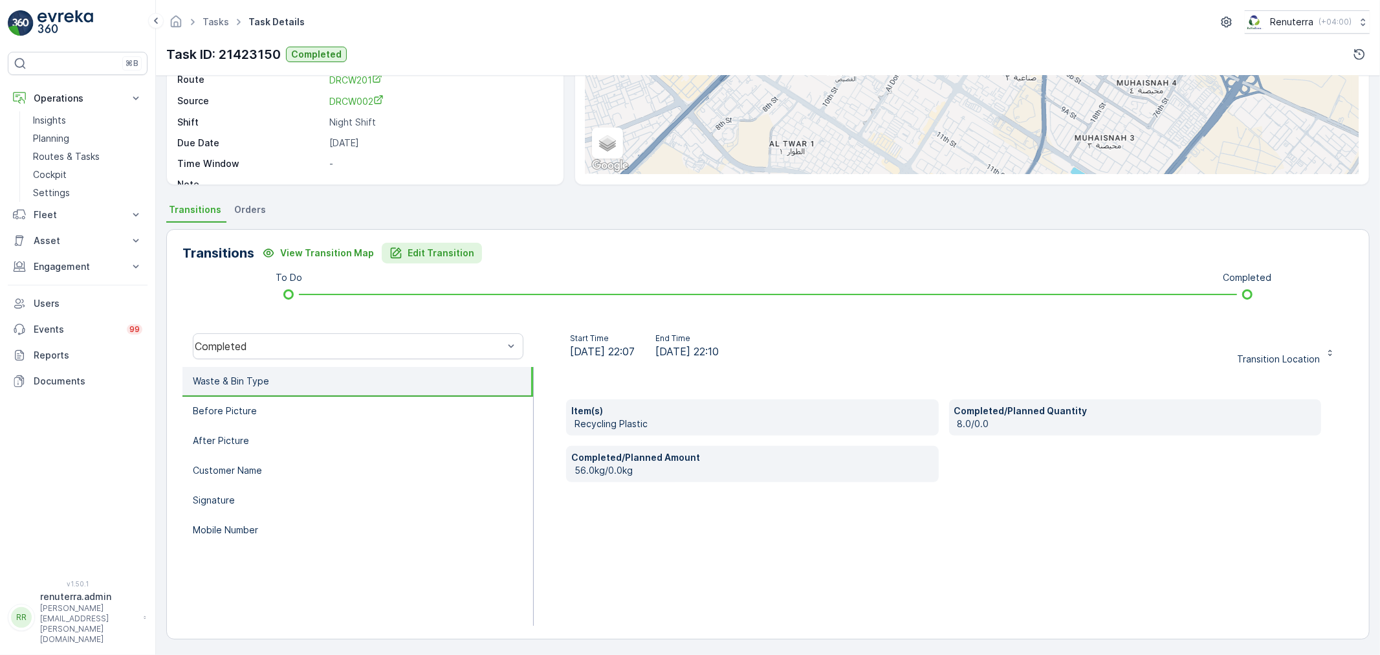
click at [457, 240] on div "Transitions View Transition Map Edit Transition To Do Completed Completed Start…" at bounding box center [767, 434] width 1203 height 410
click at [453, 249] on p "Edit Transition" at bounding box center [441, 252] width 67 height 13
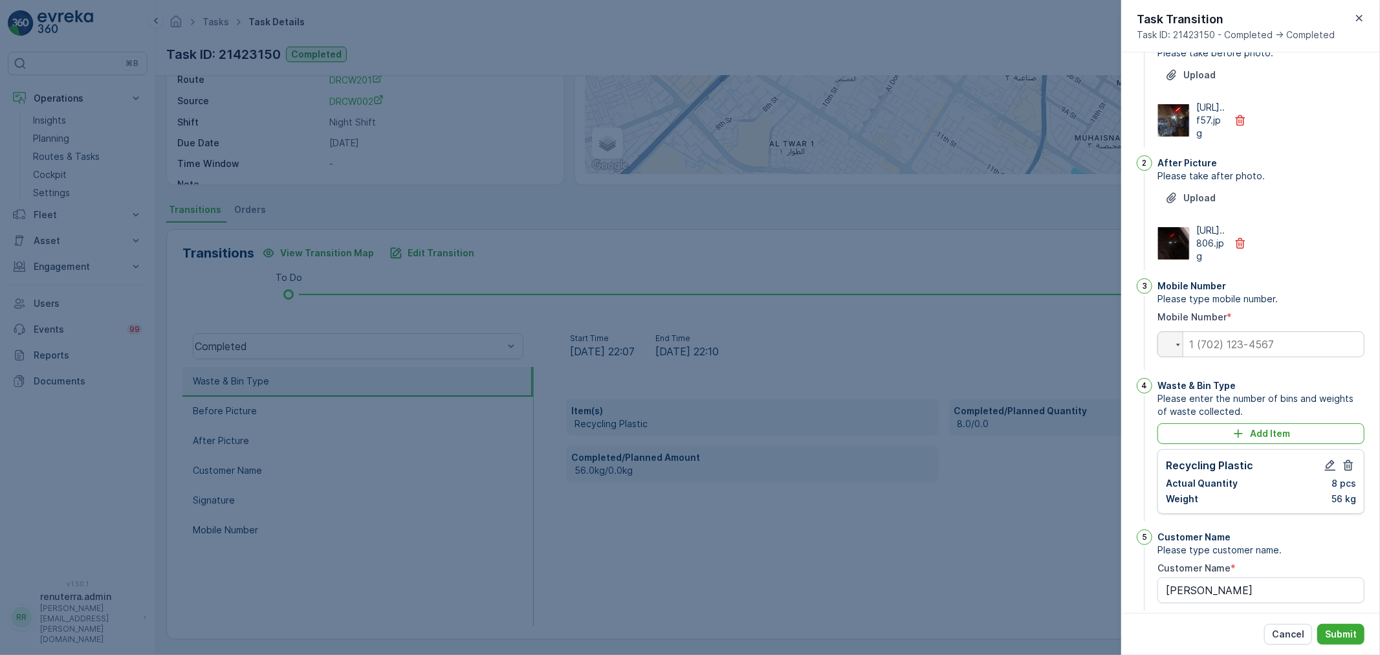
scroll to position [72, 0]
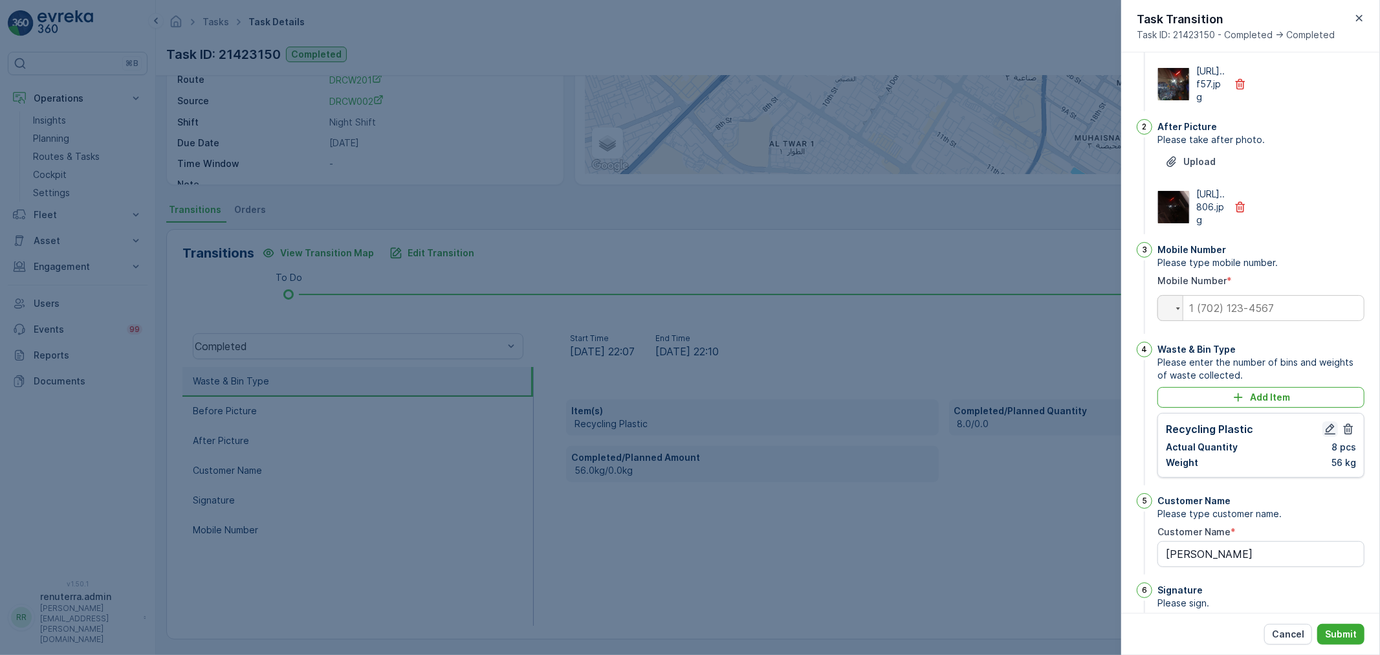
click at [1331, 435] on icon "button" at bounding box center [1330, 429] width 11 height 11
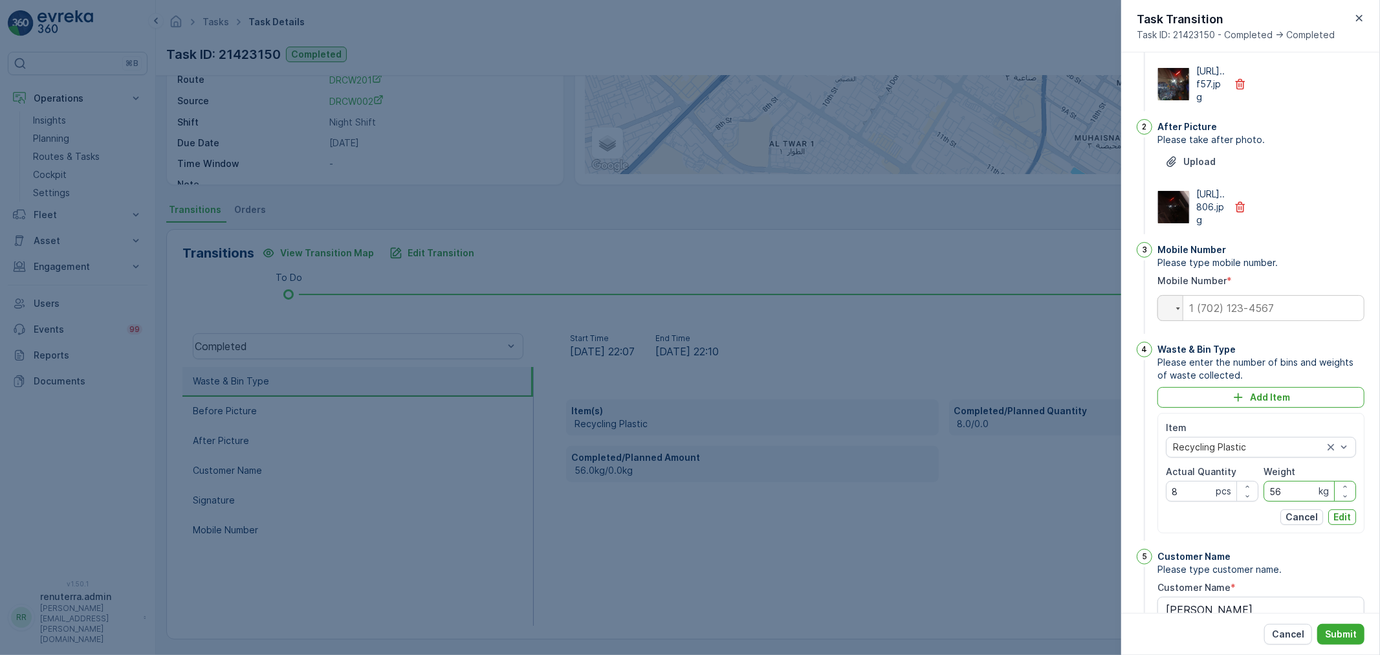
drag, startPoint x: 1298, startPoint y: 540, endPoint x: 1268, endPoint y: 548, distance: 30.8
click at [1268, 501] on input "56" at bounding box center [1309, 491] width 93 height 21
type input "0"
click at [1192, 501] on Quantity "8" at bounding box center [1212, 491] width 93 height 21
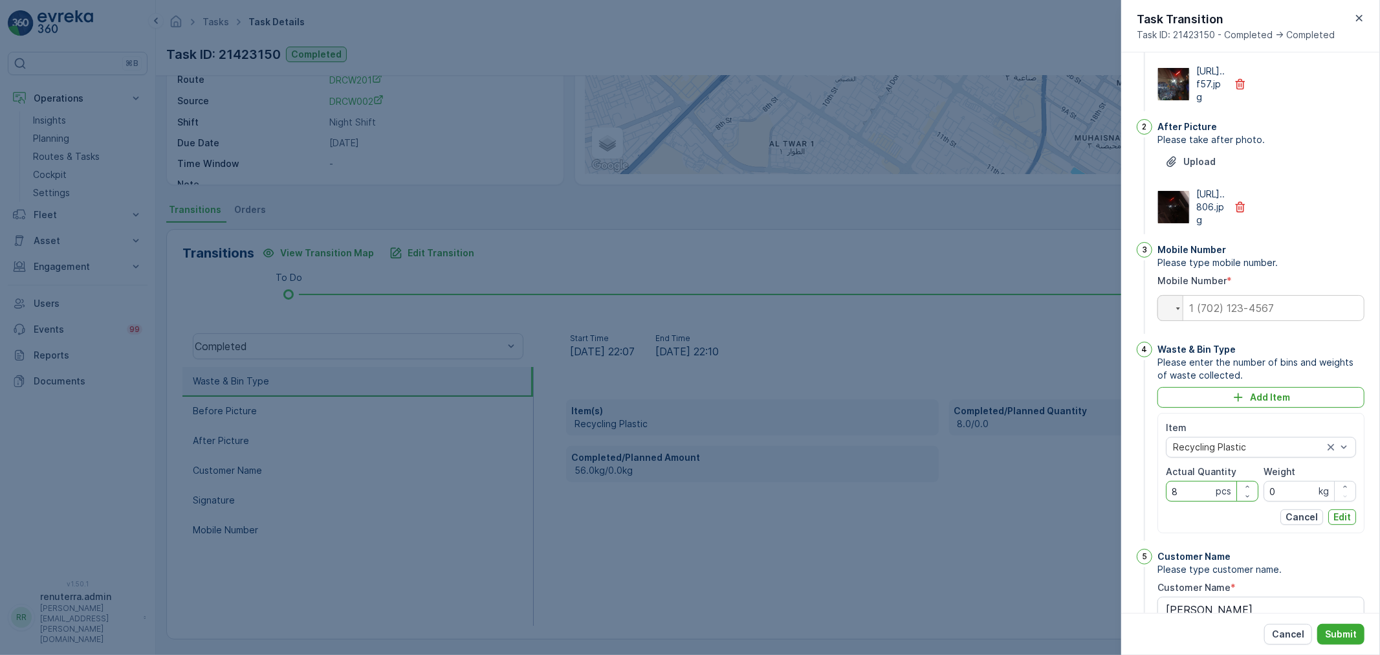
click at [1192, 501] on Quantity "8" at bounding box center [1212, 491] width 93 height 21
type Quantity "0"
click at [1339, 632] on p "Submit" at bounding box center [1341, 633] width 32 height 13
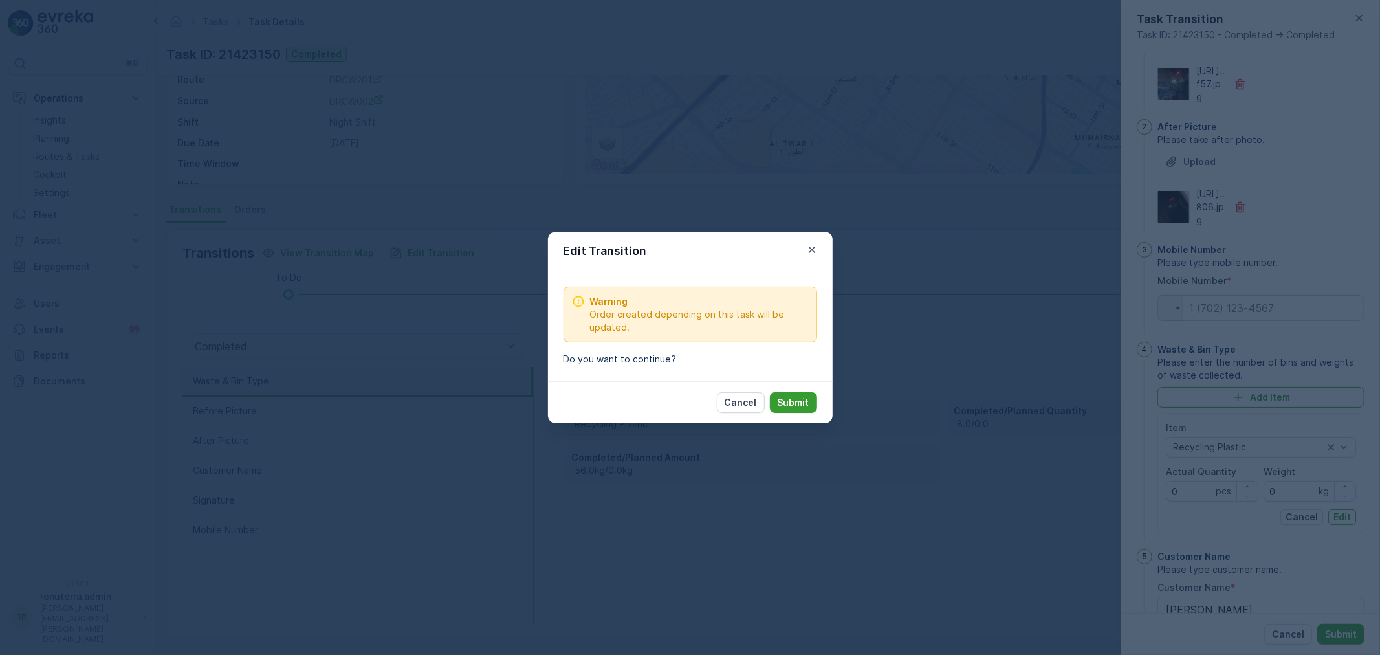
drag, startPoint x: 822, startPoint y: 406, endPoint x: 814, endPoint y: 406, distance: 7.8
click at [822, 406] on div "Cancel Submit" at bounding box center [690, 402] width 285 height 42
click at [809, 405] on p "Submit" at bounding box center [794, 402] width 32 height 13
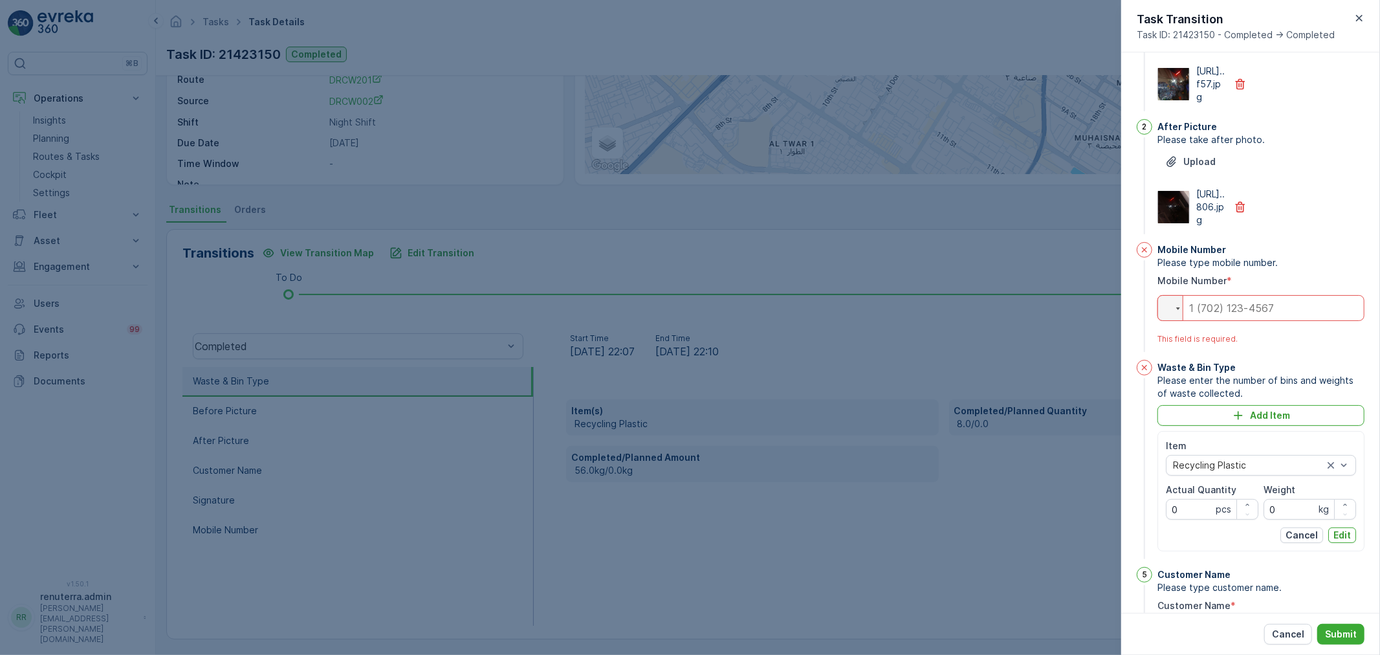
click at [1264, 321] on input "tel" at bounding box center [1260, 308] width 207 height 26
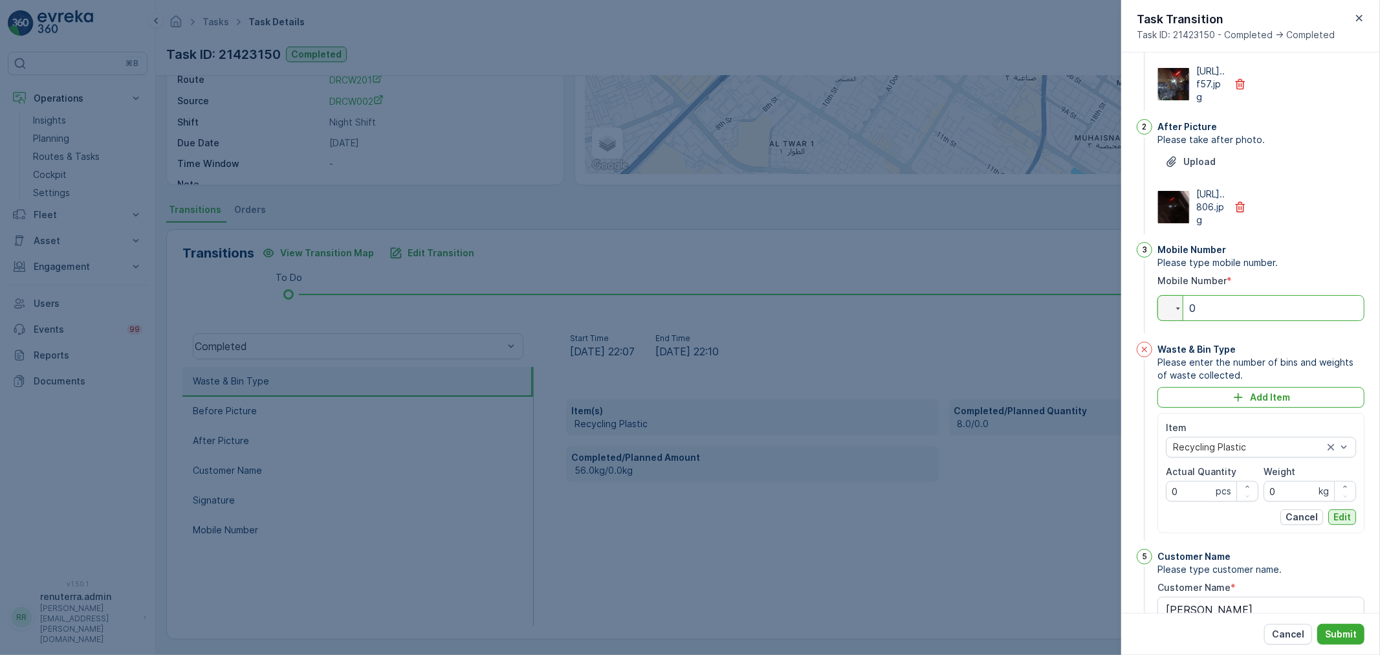
type input "0"
drag, startPoint x: 1348, startPoint y: 565, endPoint x: 1343, endPoint y: 605, distance: 39.8
click at [1348, 525] on button "Edit" at bounding box center [1342, 517] width 28 height 16
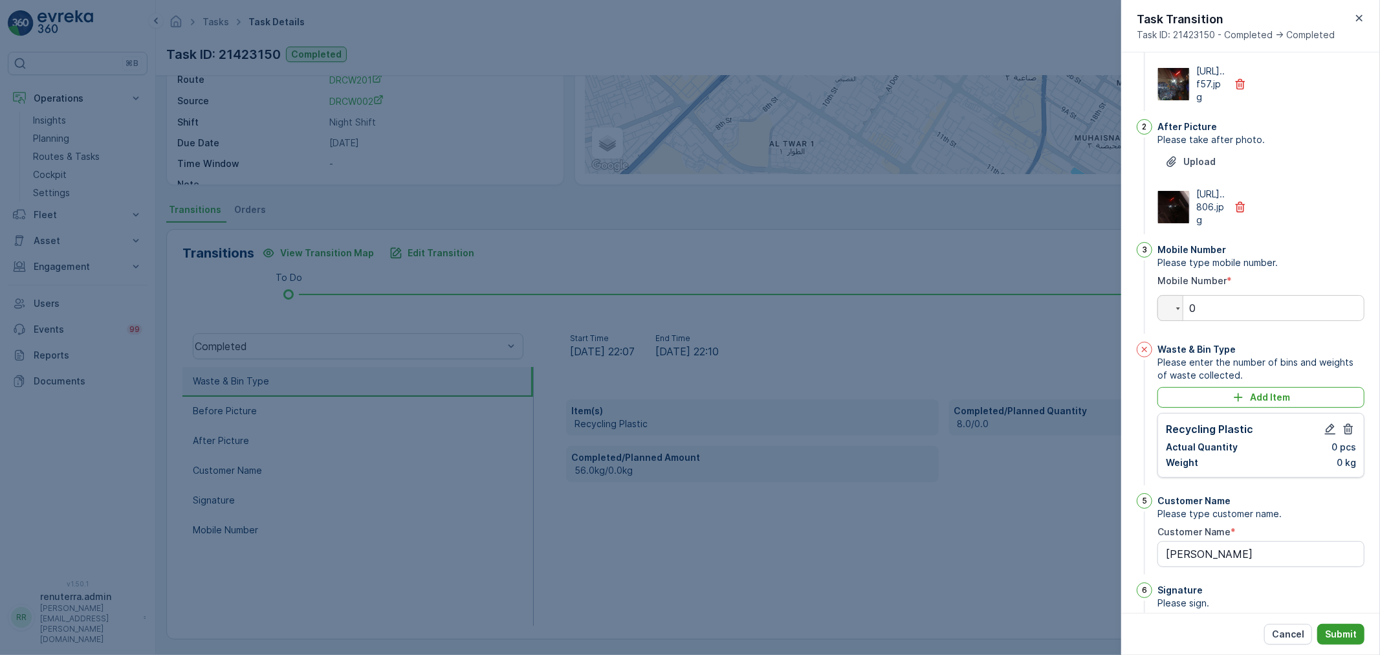
click at [1359, 644] on button "Submit" at bounding box center [1340, 634] width 47 height 21
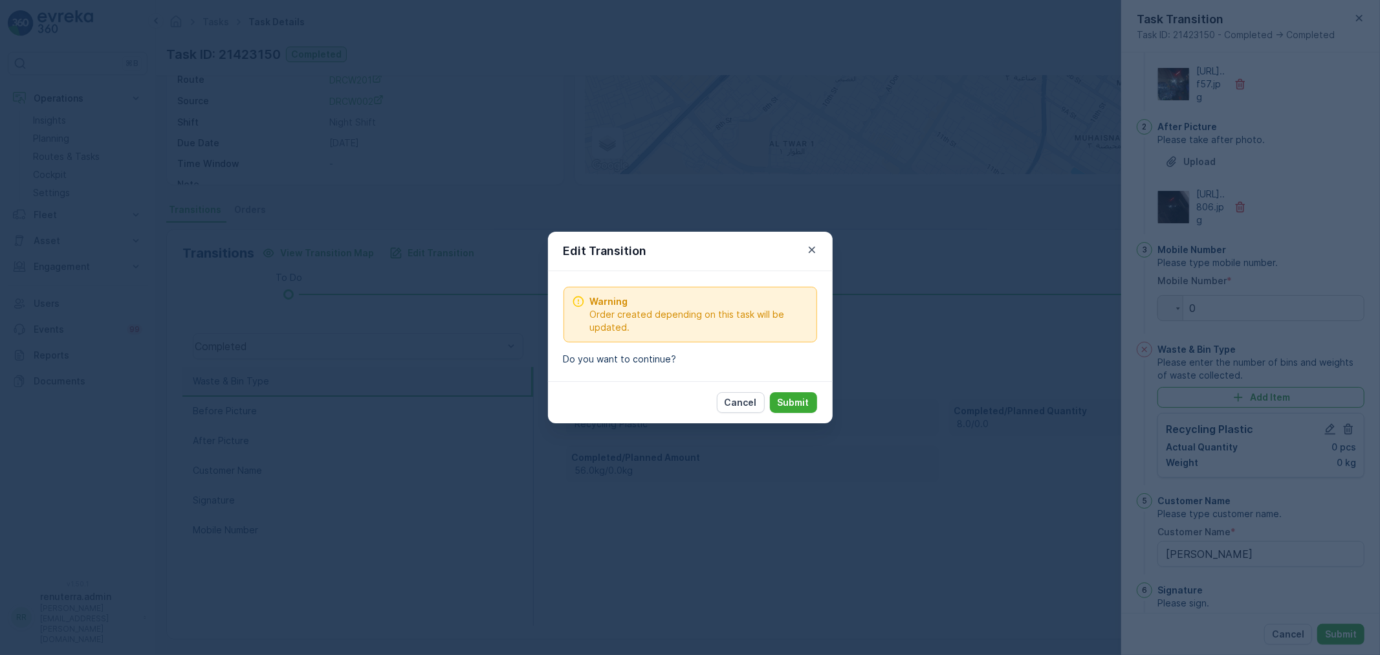
click at [803, 403] on p "Submit" at bounding box center [794, 402] width 32 height 13
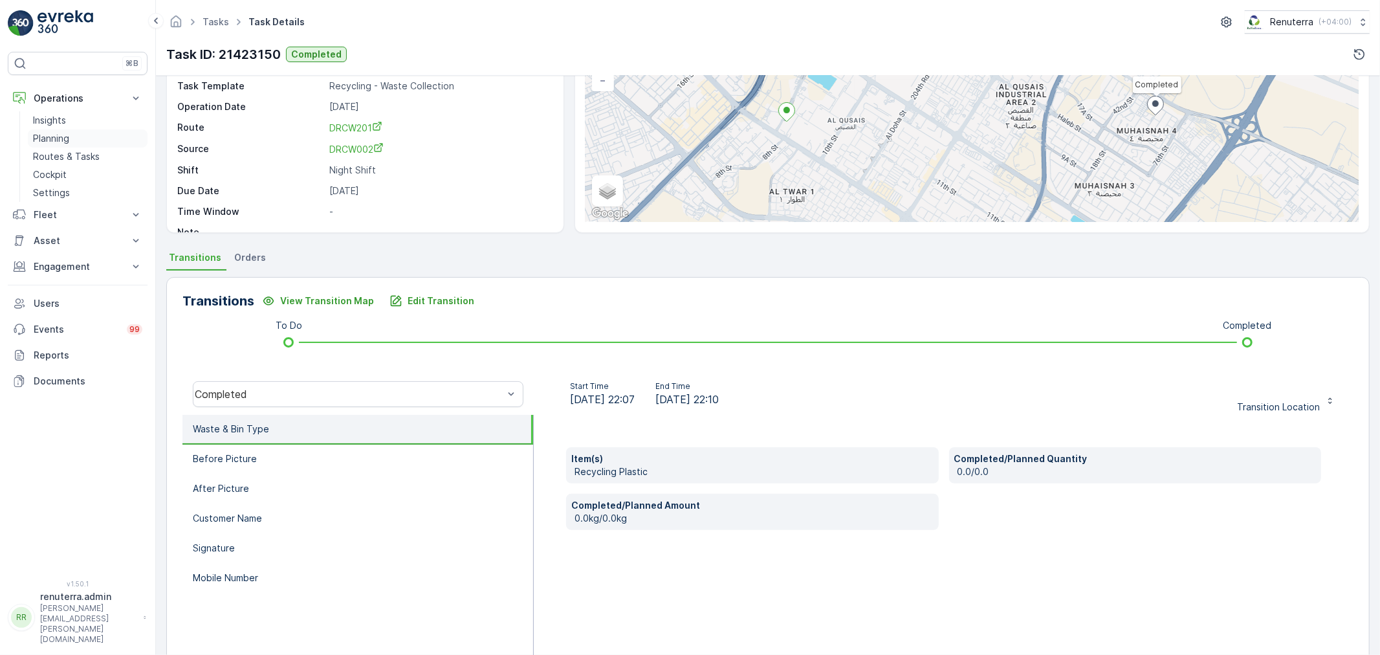
scroll to position [0, 0]
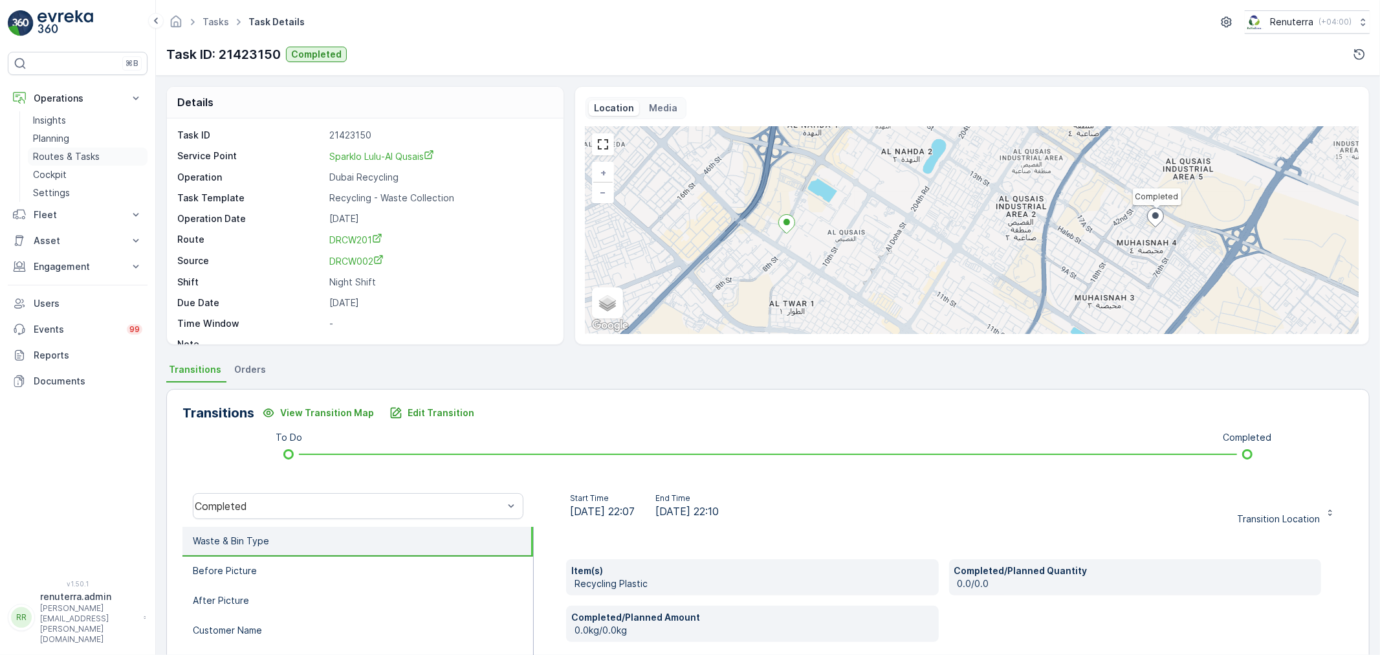
click at [47, 151] on p "Routes & Tasks" at bounding box center [66, 156] width 67 height 13
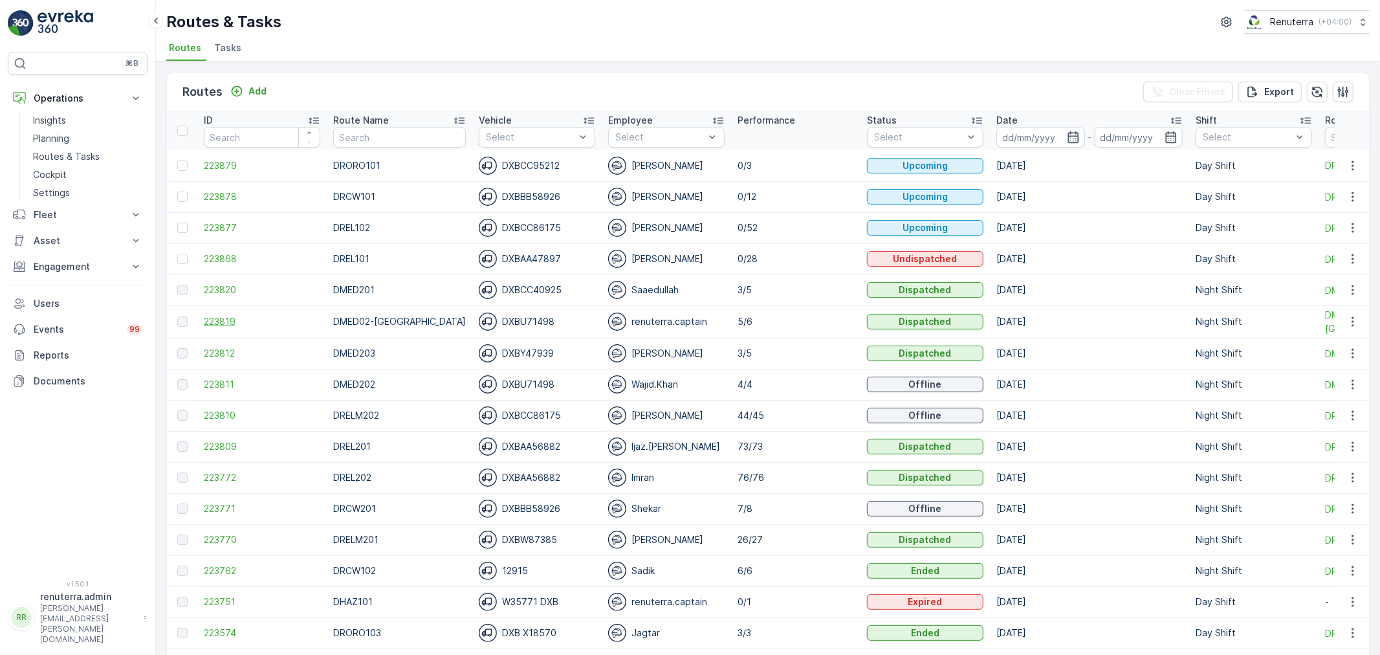
click at [211, 321] on span "223819" at bounding box center [262, 321] width 116 height 13
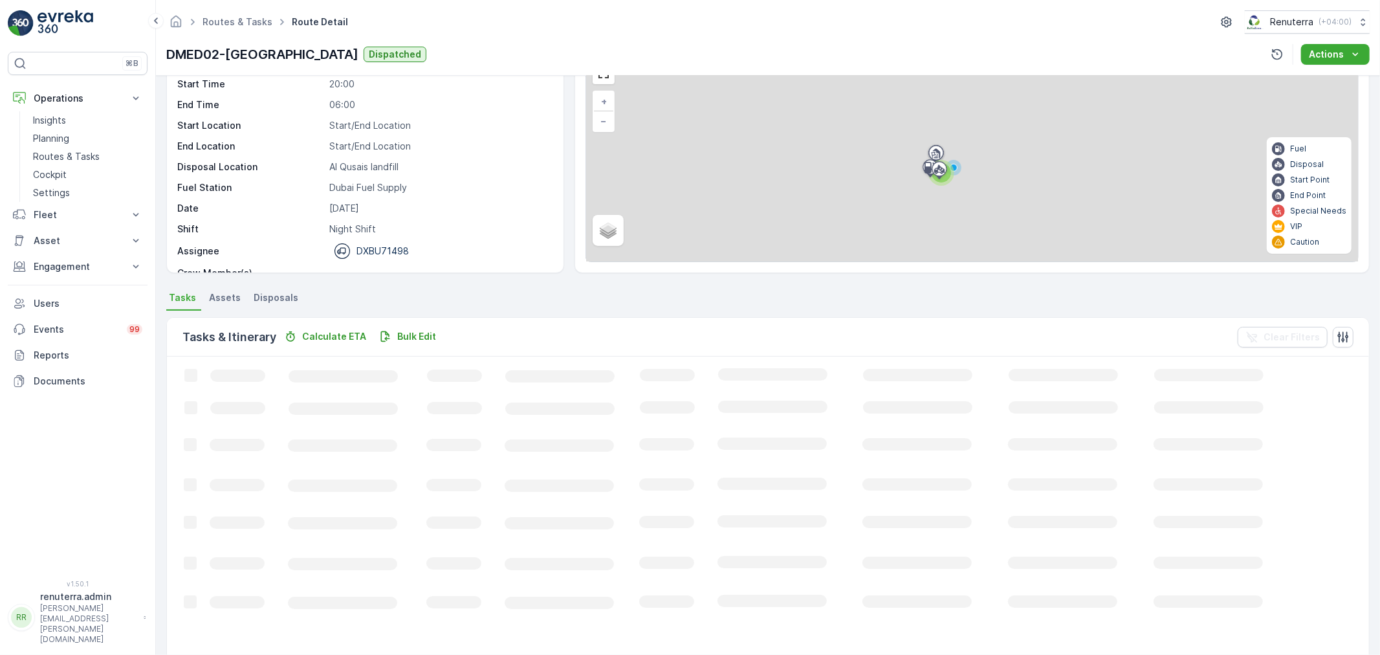
scroll to position [53, 0]
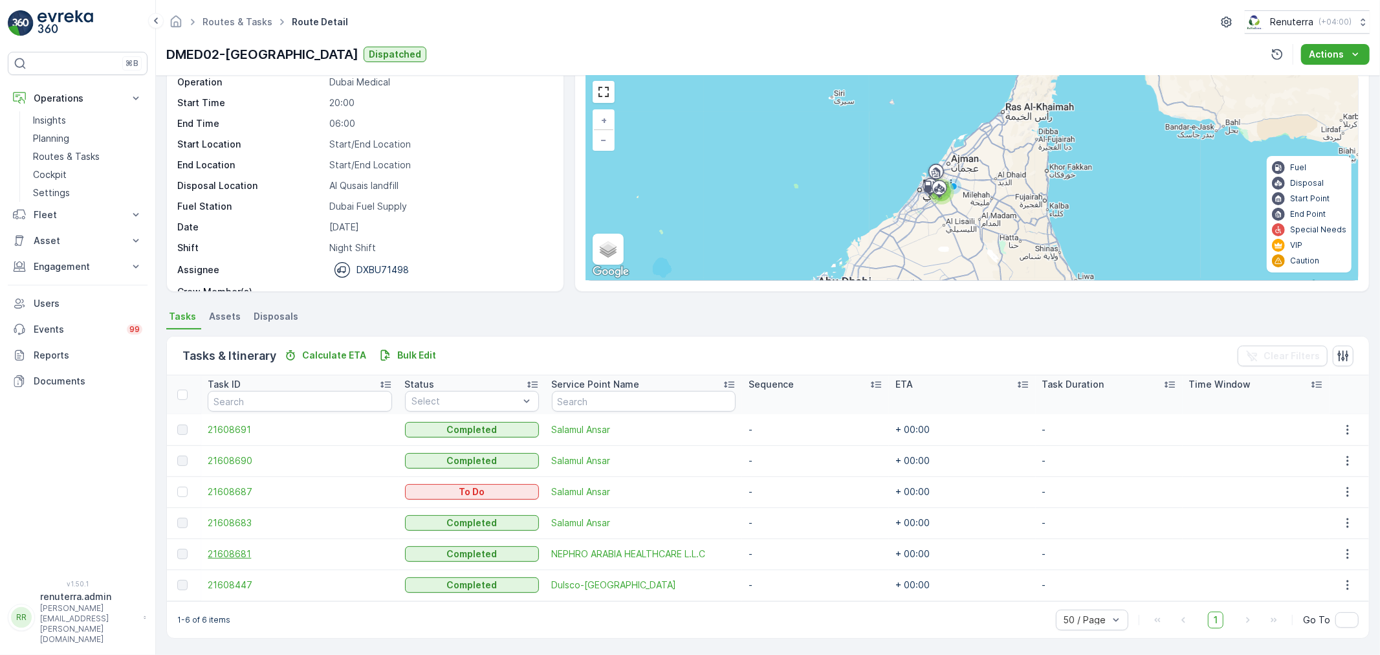
click at [233, 555] on span "21608681" at bounding box center [300, 553] width 184 height 13
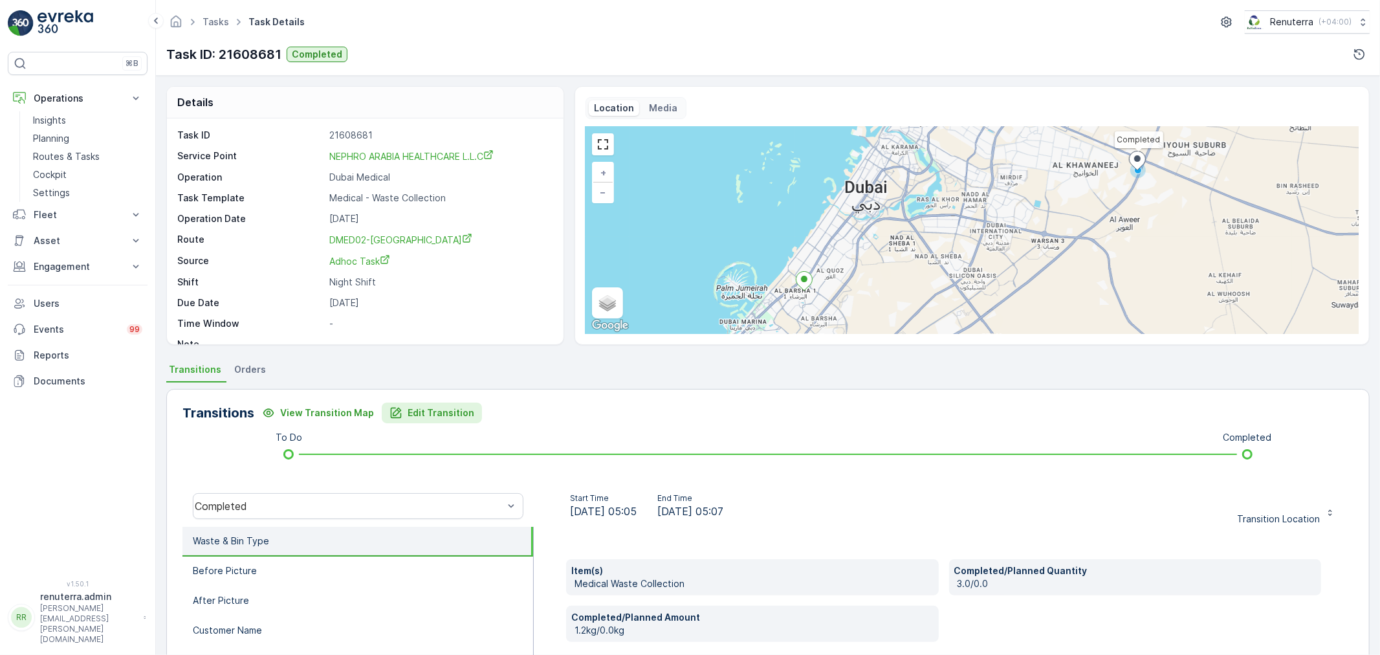
click at [422, 411] on p "Edit Transition" at bounding box center [441, 412] width 67 height 13
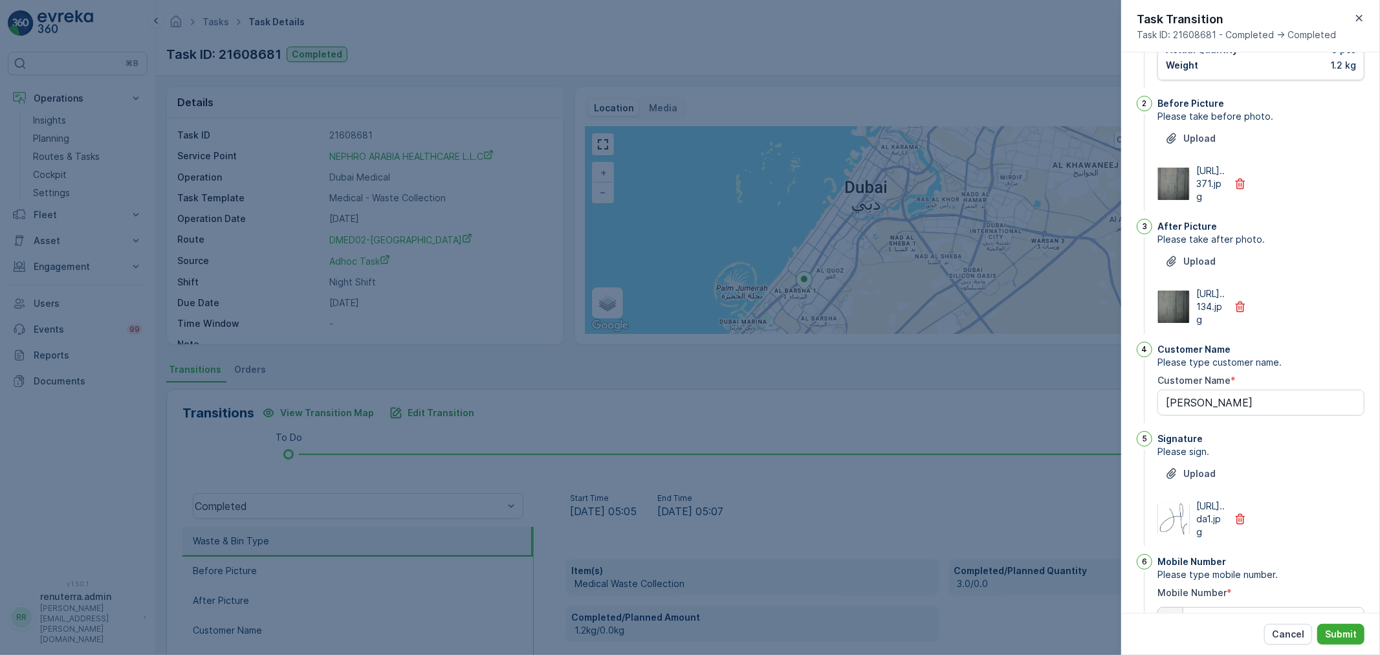
scroll to position [144, 0]
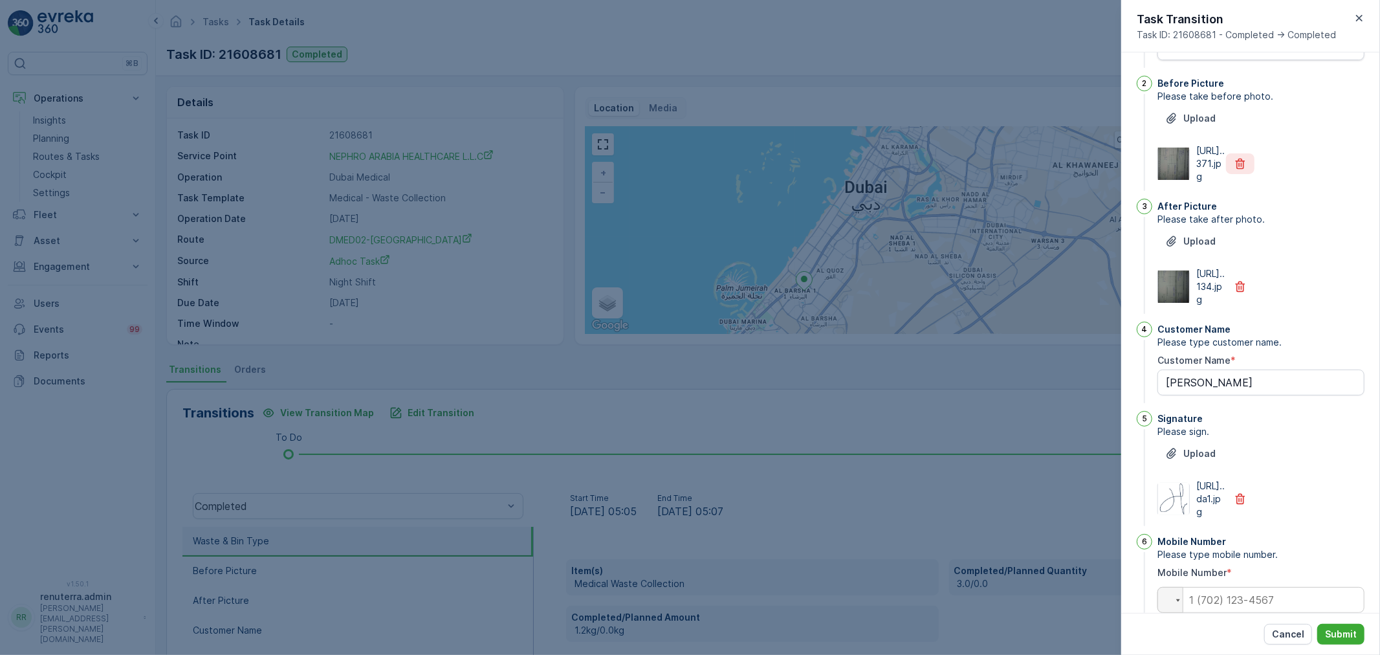
click at [1238, 170] on icon "button" at bounding box center [1240, 163] width 13 height 13
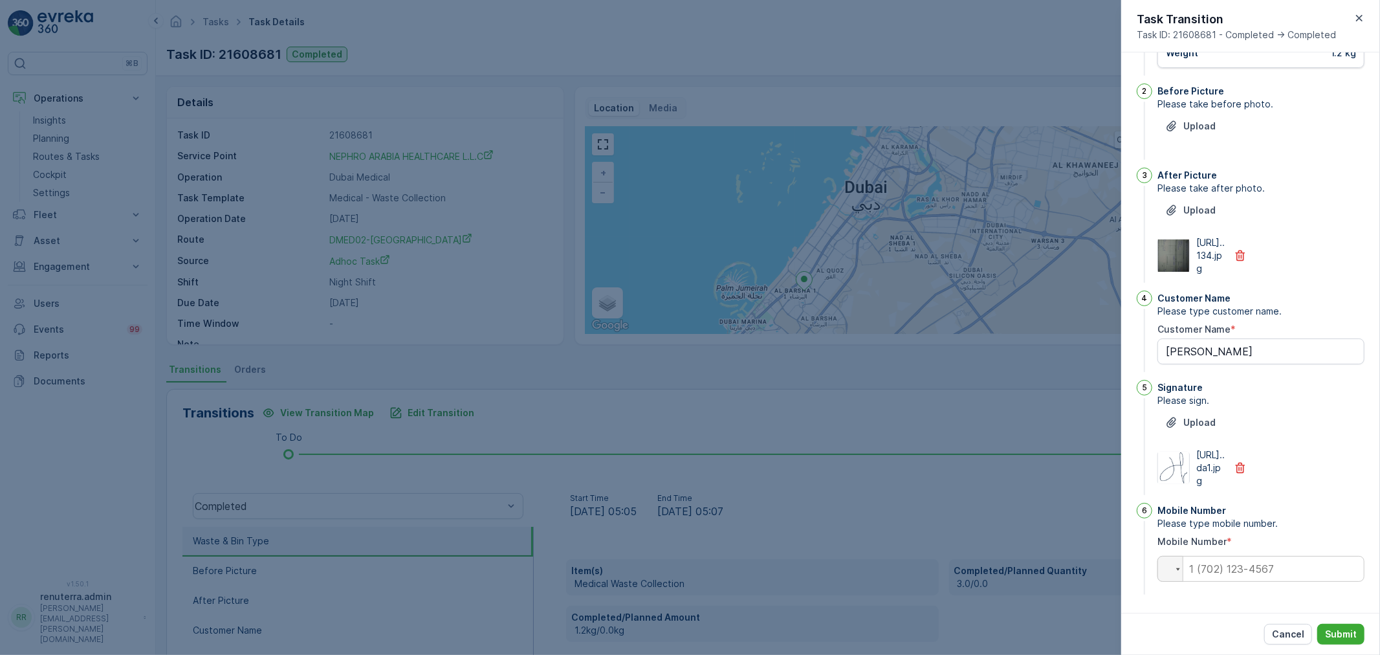
drag, startPoint x: 1245, startPoint y: 261, endPoint x: 1244, endPoint y: 269, distance: 8.4
click at [1244, 262] on icon "button" at bounding box center [1240, 255] width 13 height 13
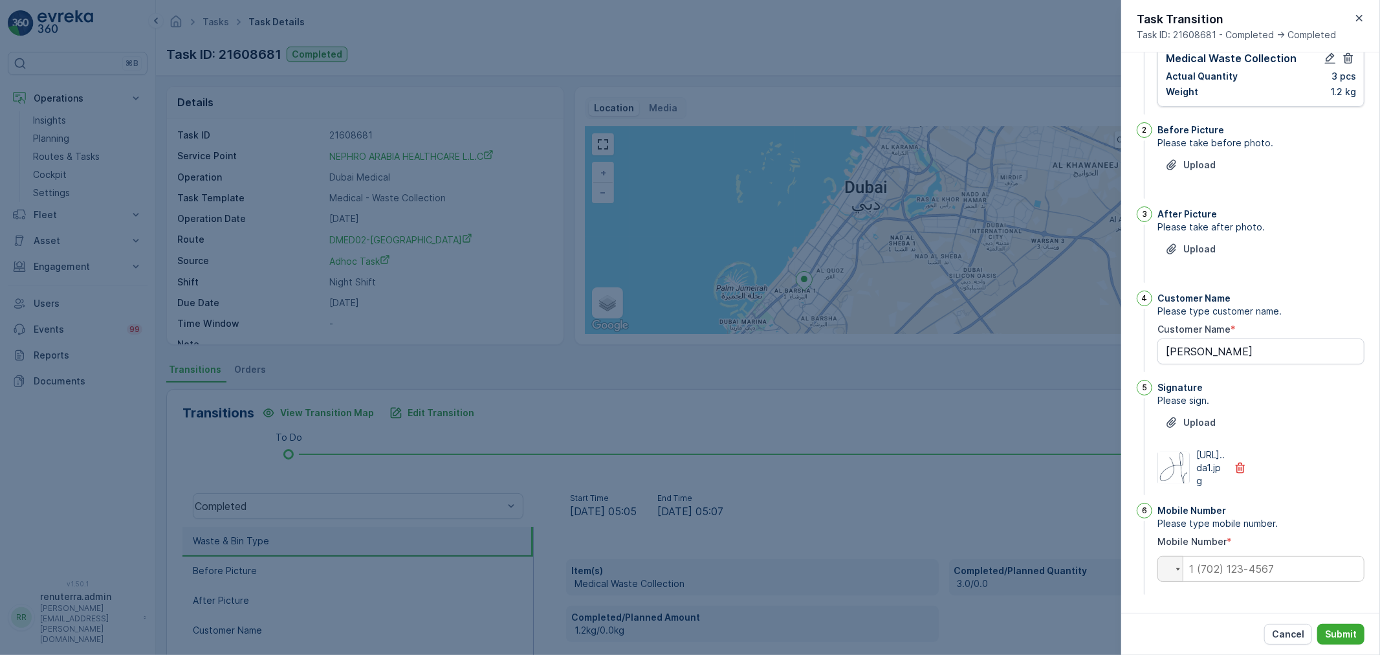
scroll to position [0, 0]
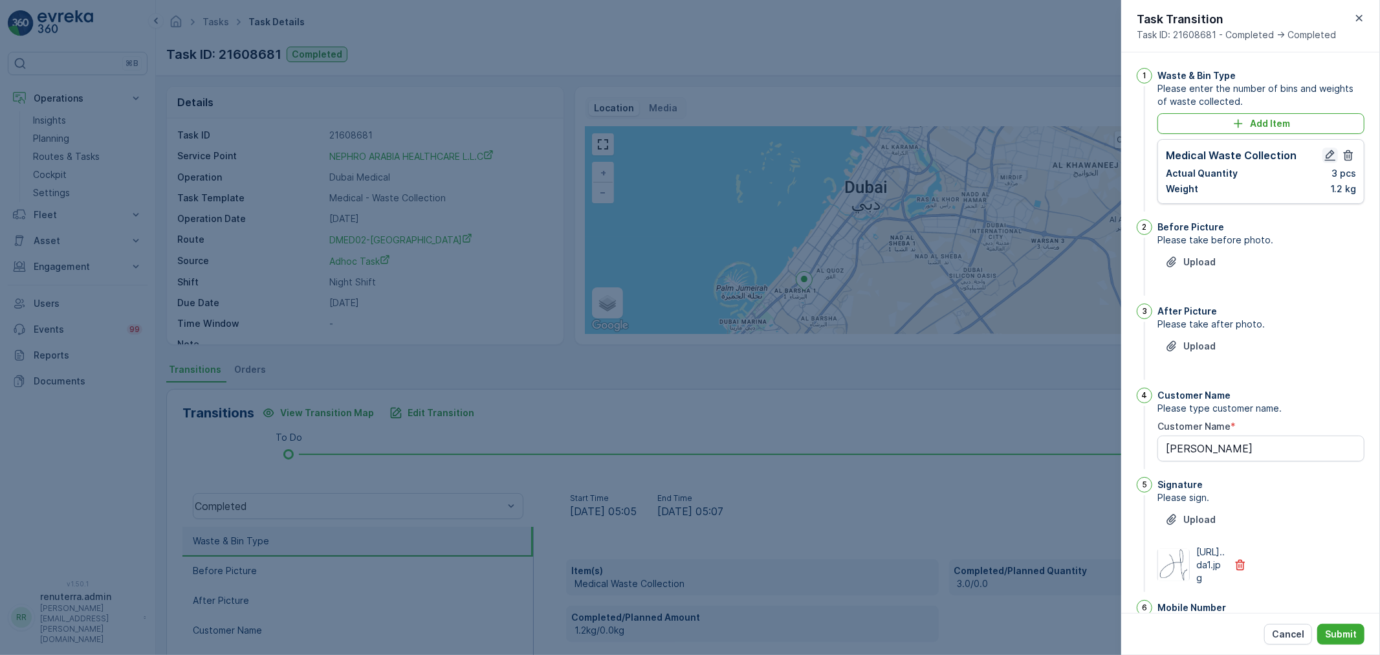
click at [1333, 157] on icon "button" at bounding box center [1329, 155] width 13 height 13
type Name "[PERSON_NAME]"
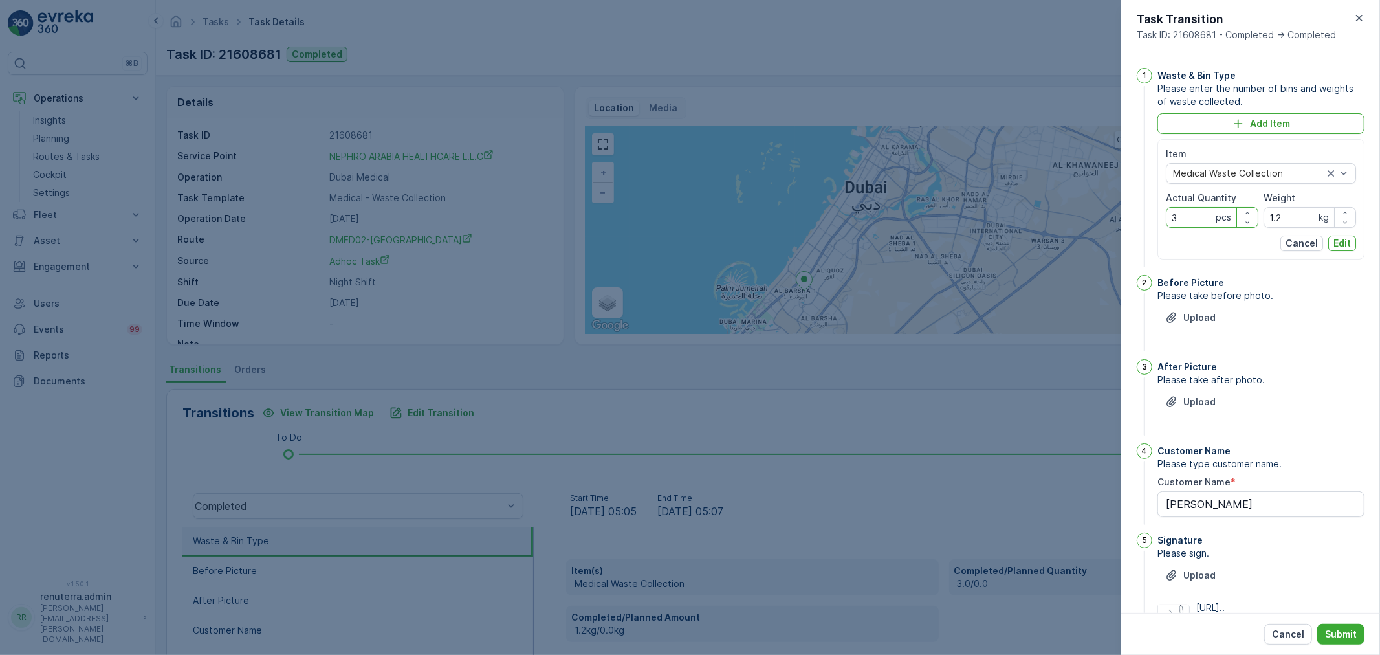
click at [1198, 212] on Quantity "3" at bounding box center [1212, 217] width 93 height 21
type Quantity "5"
type Quantity "4"
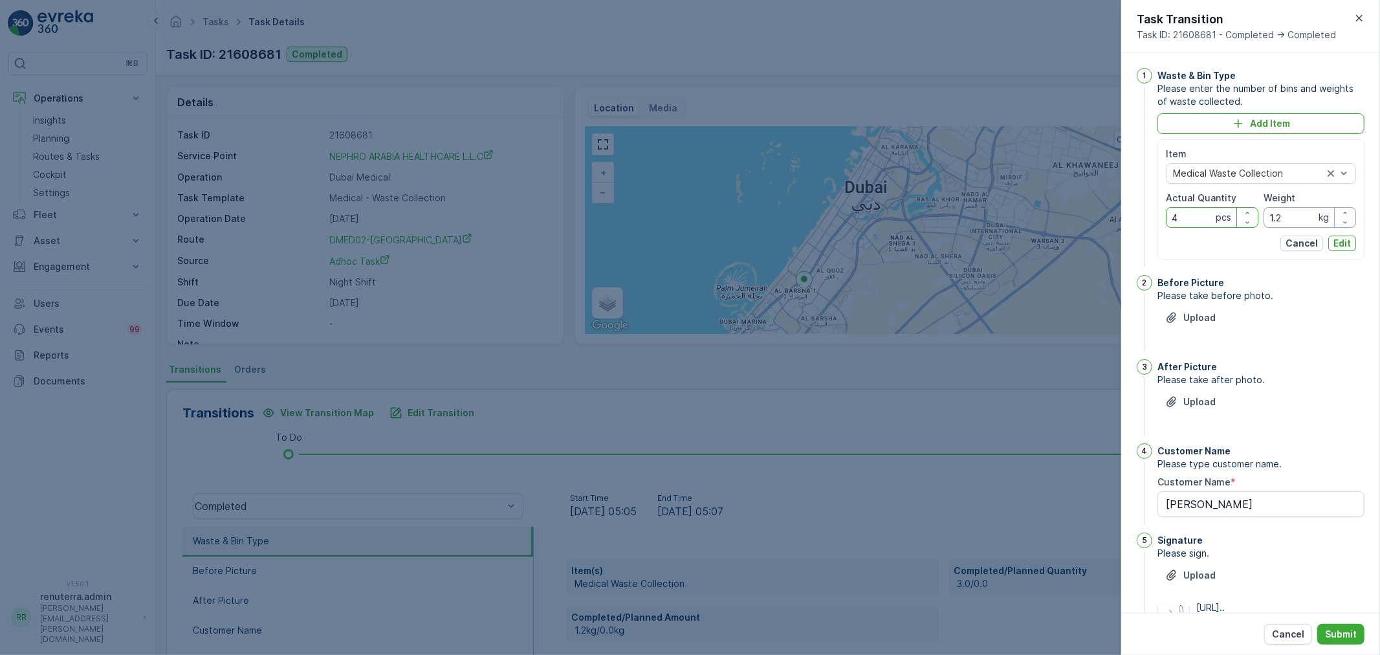
click at [1294, 224] on input "1.2" at bounding box center [1309, 217] width 93 height 21
type input "5.6"
drag, startPoint x: 1336, startPoint y: 238, endPoint x: 1256, endPoint y: 276, distance: 88.0
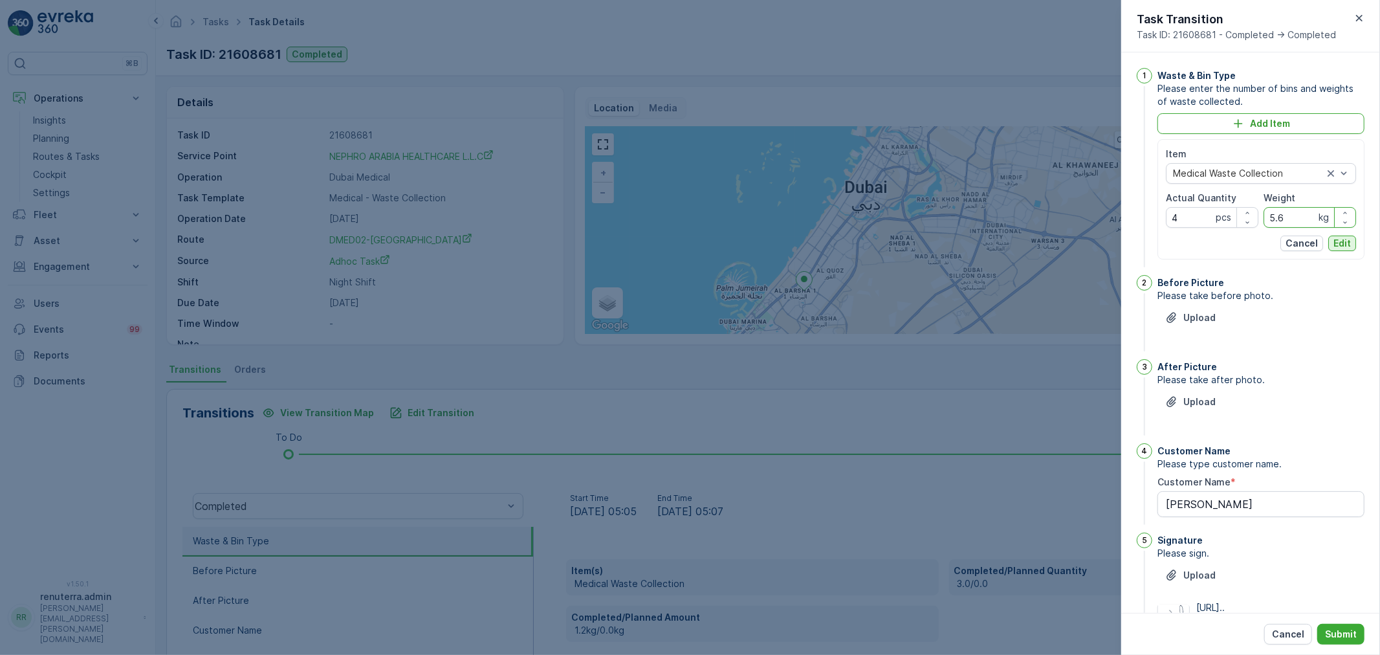
click at [1335, 238] on p "Edit" at bounding box center [1341, 243] width 17 height 13
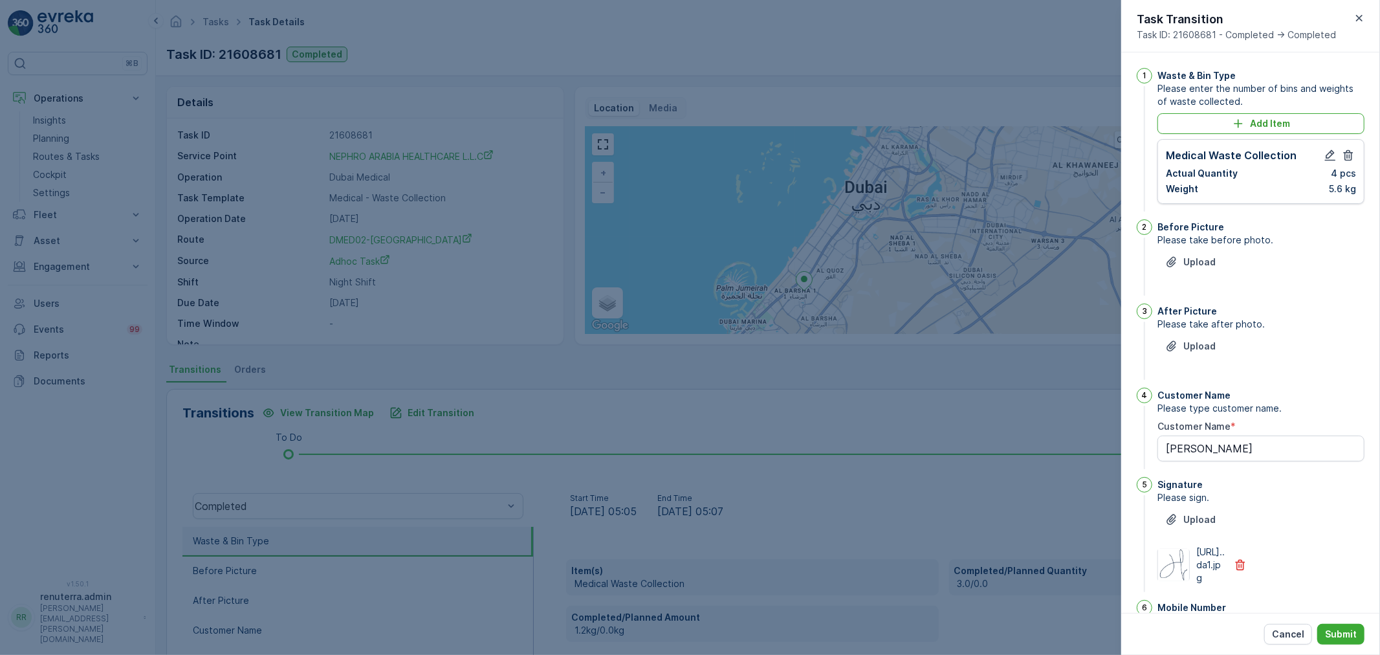
click at [1207, 275] on div "Upload" at bounding box center [1260, 270] width 207 height 36
click at [1204, 267] on p "Upload" at bounding box center [1199, 262] width 32 height 13
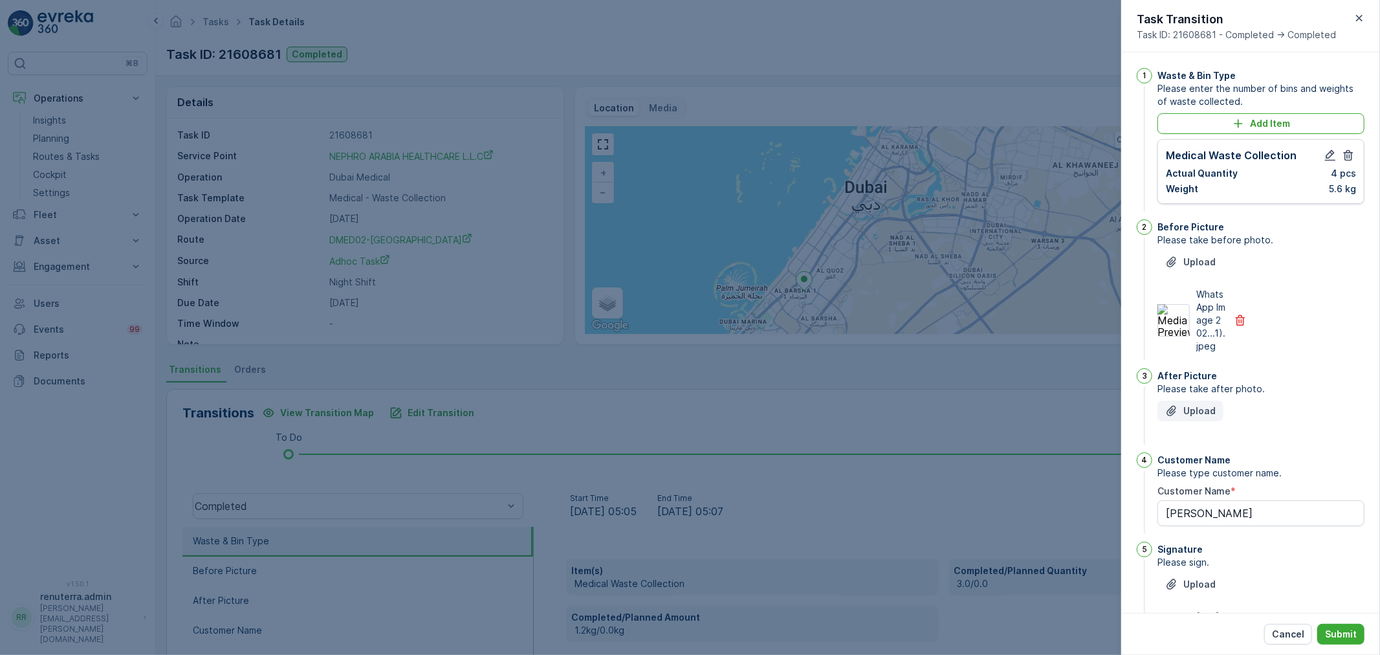
click at [1193, 417] on p "Upload" at bounding box center [1199, 410] width 32 height 13
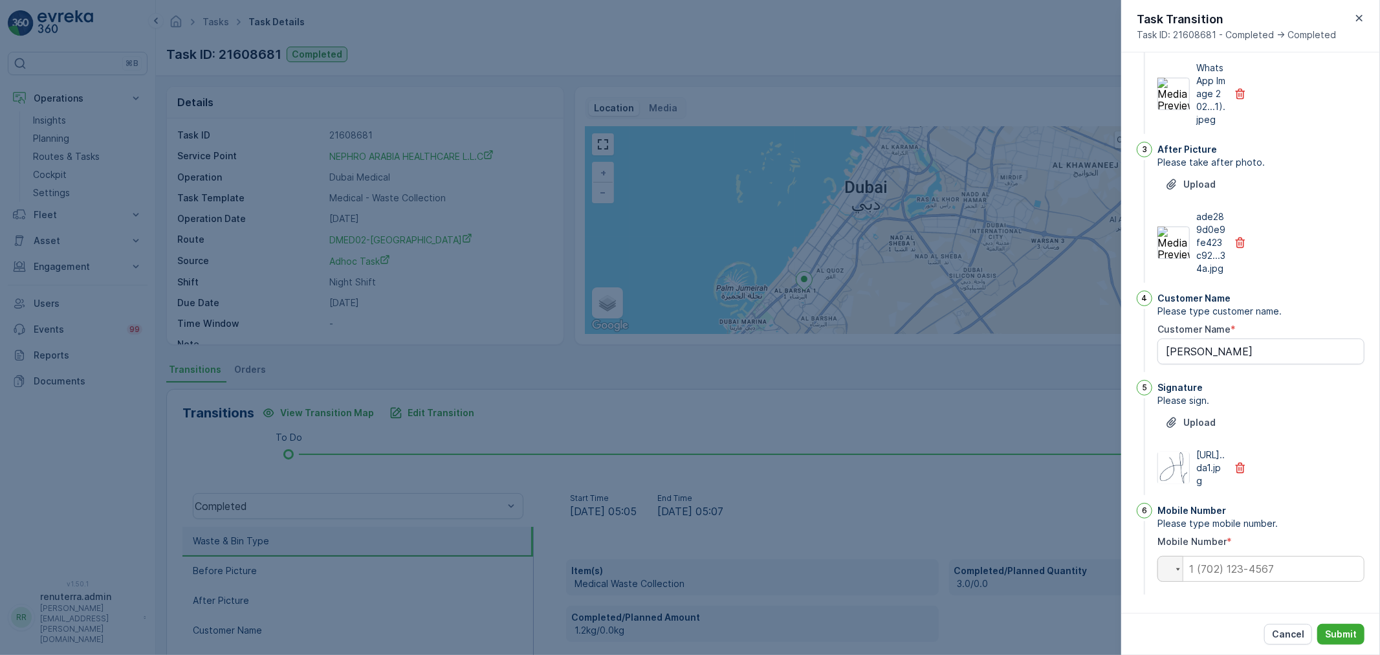
scroll to position [278, 0]
click at [1218, 570] on input "tel" at bounding box center [1260, 569] width 207 height 26
type Name "[PERSON_NAME]"
type input "0"
type Name "[PERSON_NAME]"
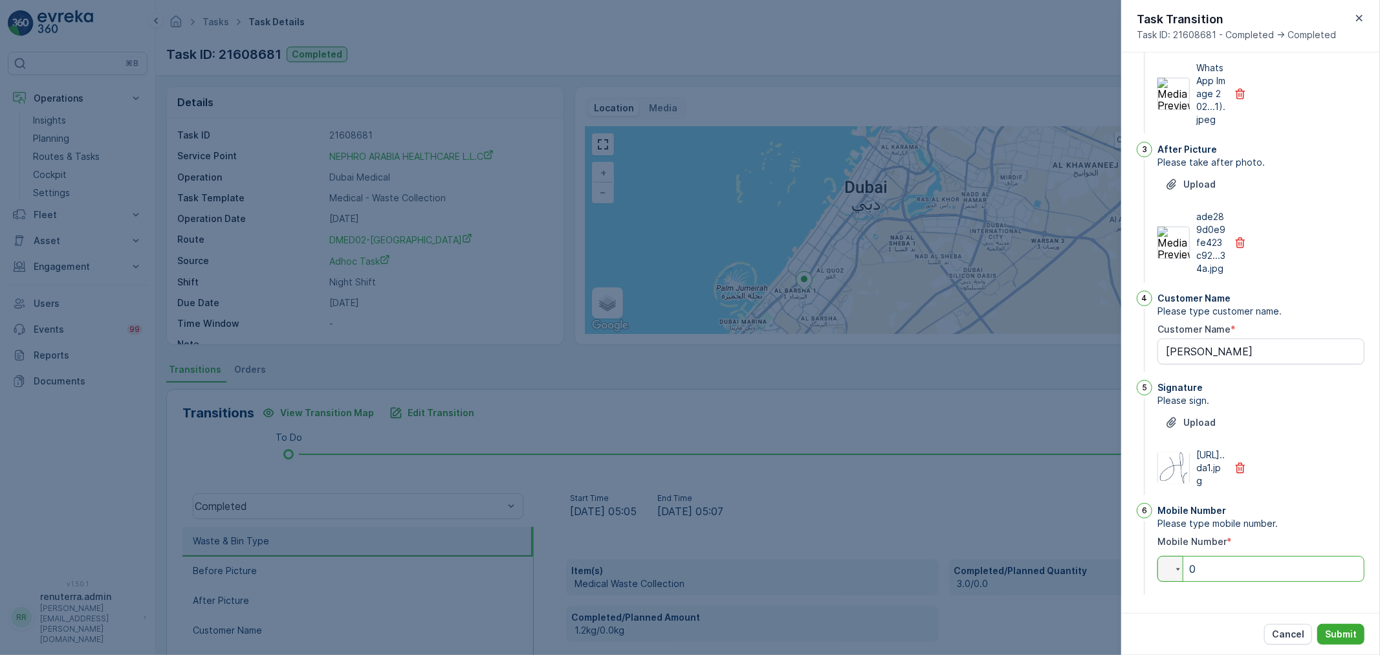
type input "05"
type Name "[PERSON_NAME]"
type input "055"
type Name "[PERSON_NAME]"
type input "0556"
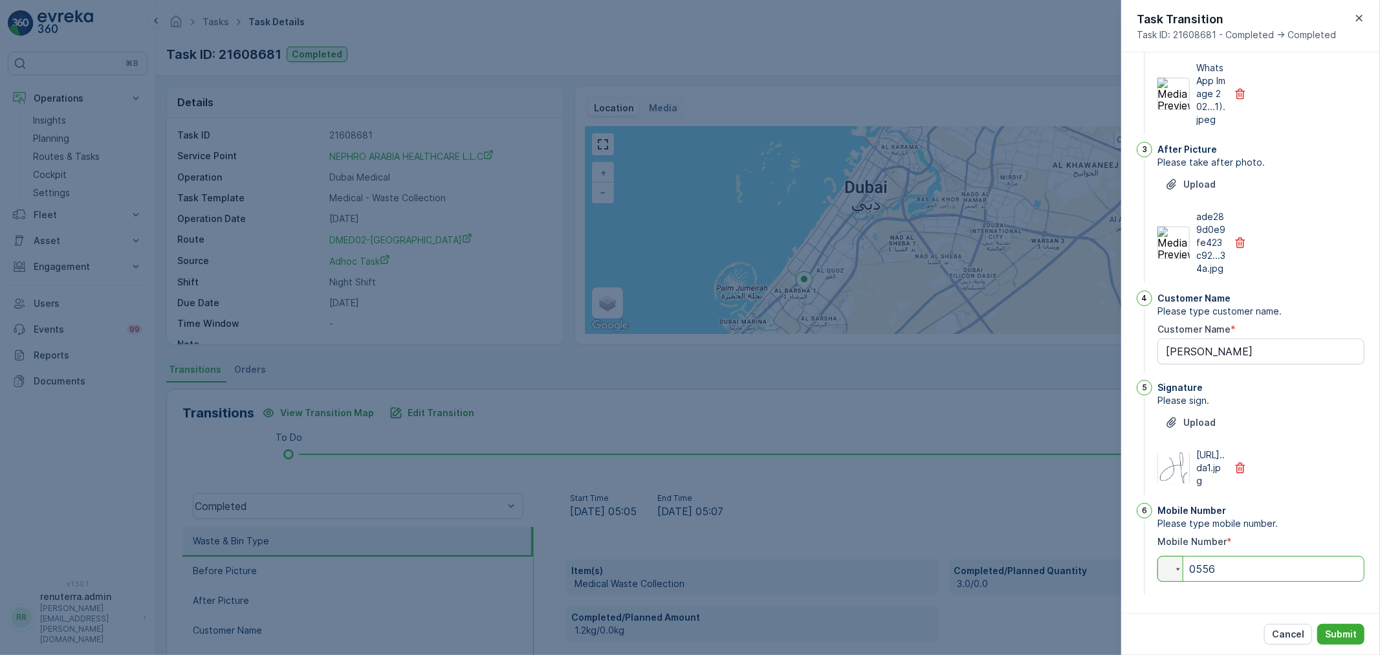
type Name "[PERSON_NAME]"
type input "05561"
type Name "[PERSON_NAME]"
type input "055611"
type Name "[PERSON_NAME]"
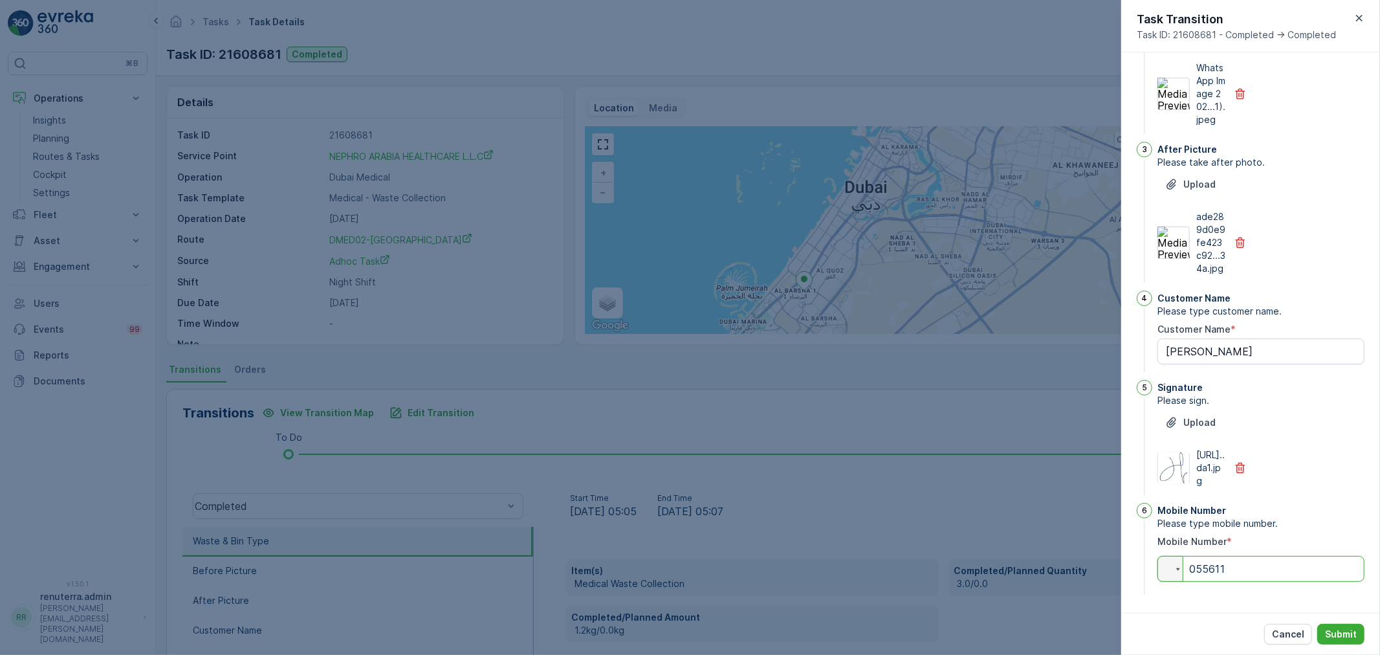
type input "0556119"
type Name "[PERSON_NAME]"
type input "0556119542"
click at [1353, 632] on p "Submit" at bounding box center [1341, 633] width 32 height 13
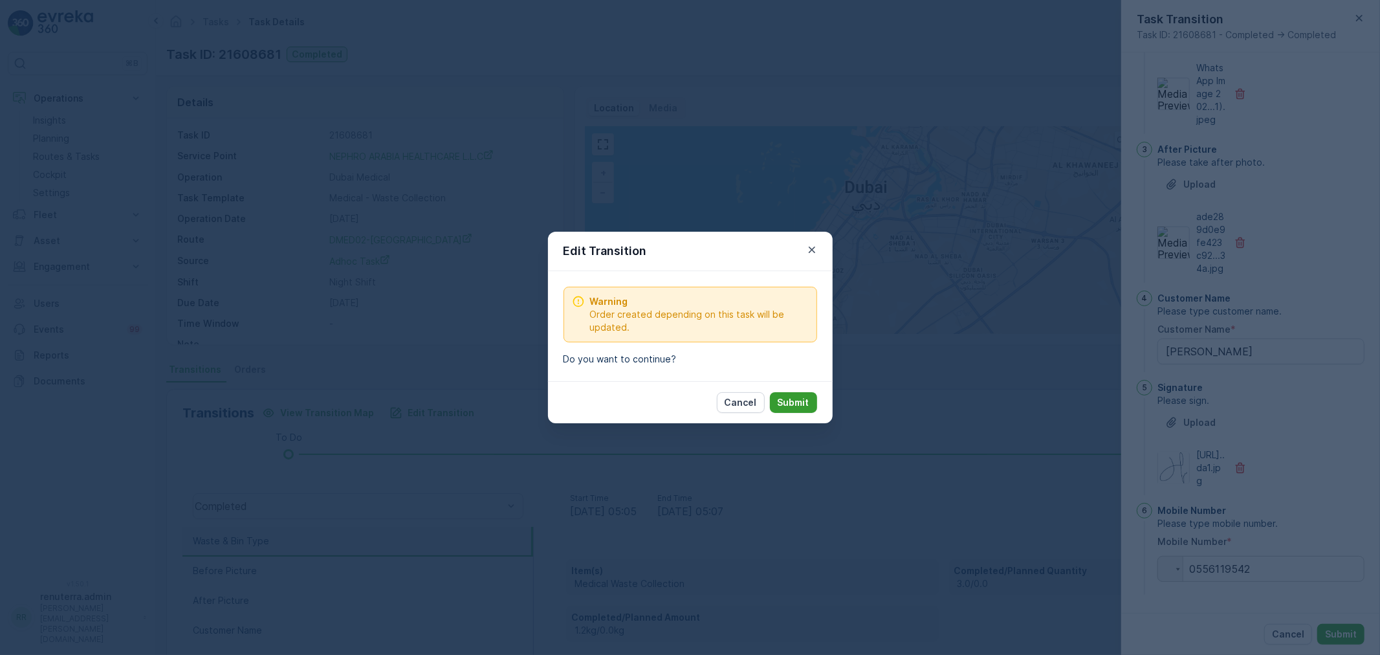
click at [781, 397] on p "Submit" at bounding box center [794, 402] width 32 height 13
type Name "[PERSON_NAME]"
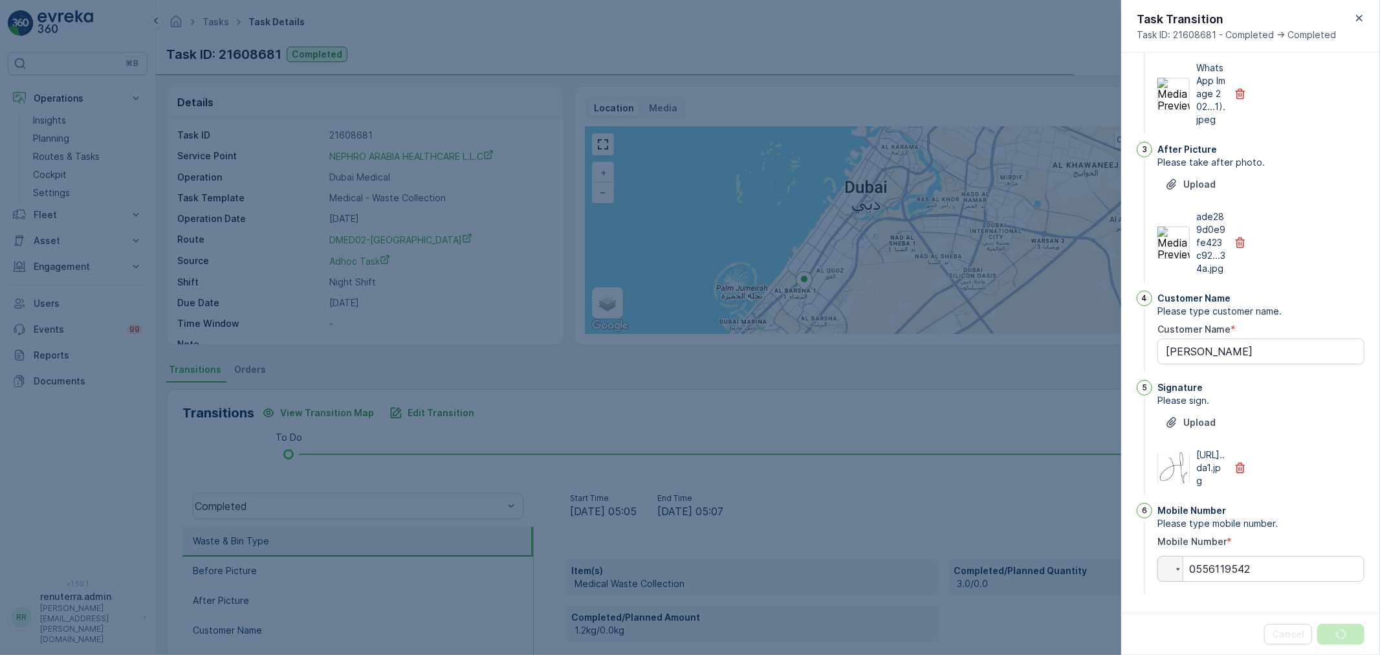
scroll to position [0, 0]
